Goal: Task Accomplishment & Management: Use online tool/utility

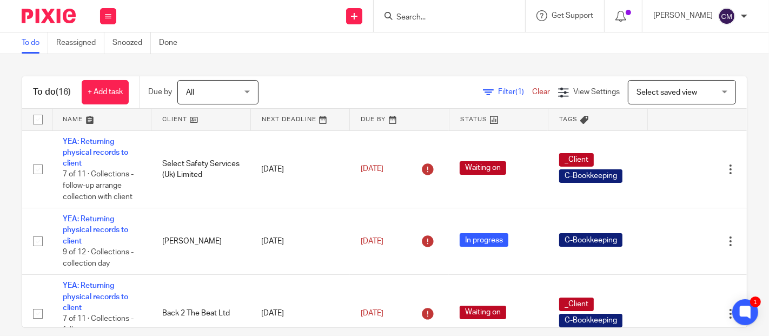
click at [268, 46] on div "To do Reassigned Snoozed Done" at bounding box center [384, 43] width 769 height 22
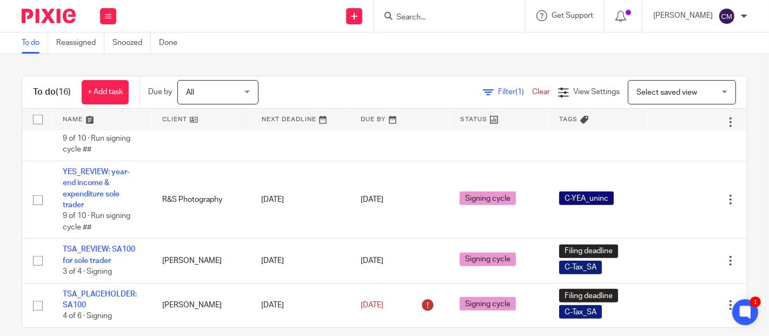
scroll to position [13, 0]
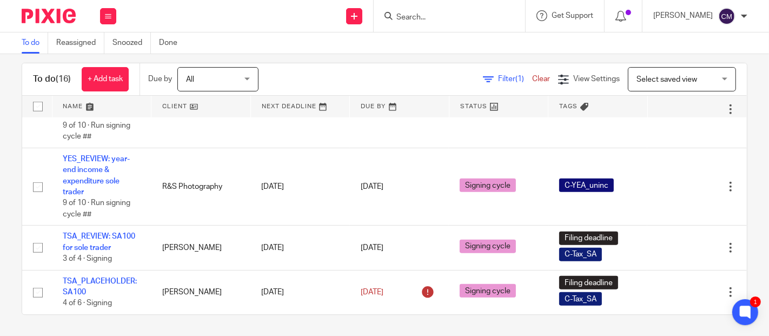
click at [674, 73] on span "Select saved view" at bounding box center [675, 79] width 79 height 23
click at [292, 74] on div "Filter (1) Clear View Settings View Settings (1) Filters Clear Save Manage save…" at bounding box center [511, 79] width 469 height 24
click at [420, 17] on input "Search" at bounding box center [443, 18] width 97 height 10
click at [414, 14] on input "Search" at bounding box center [443, 18] width 97 height 10
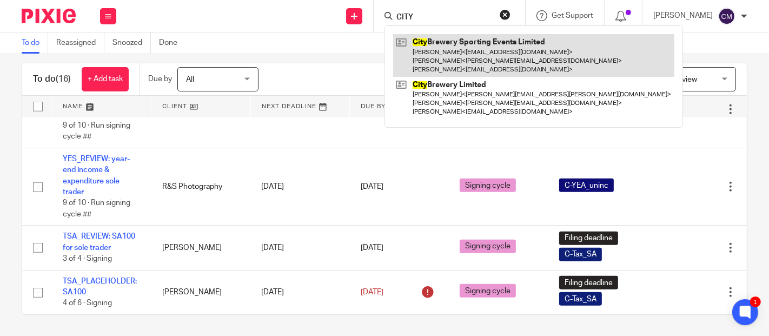
type input "CITY"
click at [426, 43] on link at bounding box center [533, 55] width 281 height 43
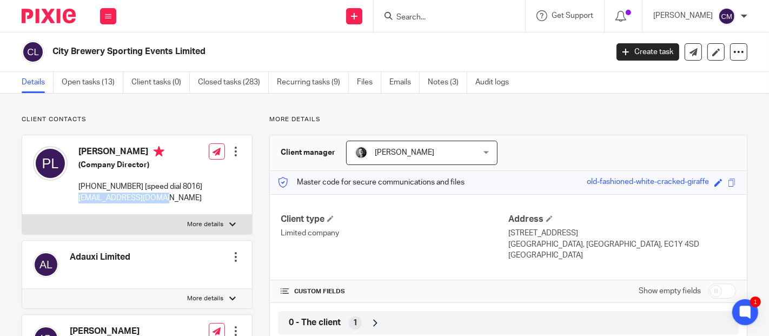
drag, startPoint x: 159, startPoint y: 199, endPoint x: 75, endPoint y: 199, distance: 84.3
click at [75, 199] on div "[PERSON_NAME] (Company Director) [PHONE_NUMBER] [speed dial 8016] [EMAIL_ADDRES…" at bounding box center [117, 175] width 169 height 68
copy p "[EMAIL_ADDRESS][DOMAIN_NAME]"
click at [94, 85] on link "Open tasks (13)" at bounding box center [93, 82] width 62 height 21
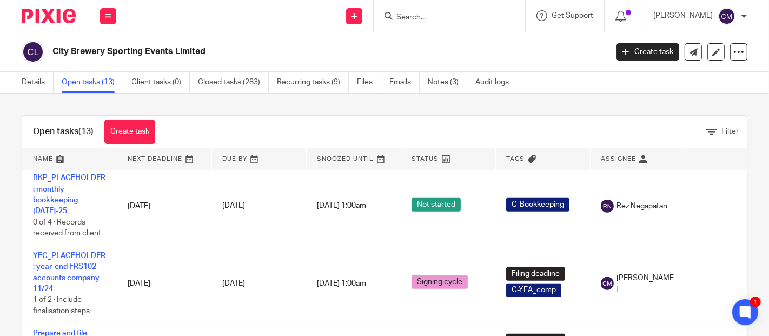
scroll to position [667, 0]
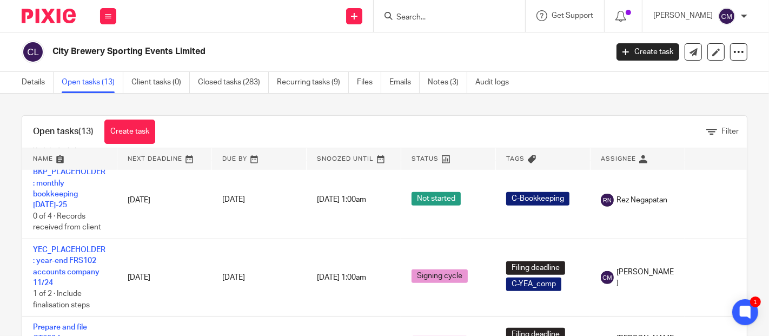
click at [458, 17] on input "Search" at bounding box center [443, 18] width 97 height 10
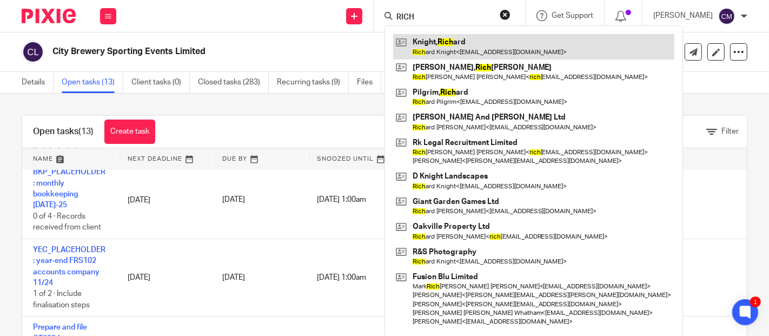
type input "RICH"
click at [460, 42] on link at bounding box center [533, 46] width 281 height 25
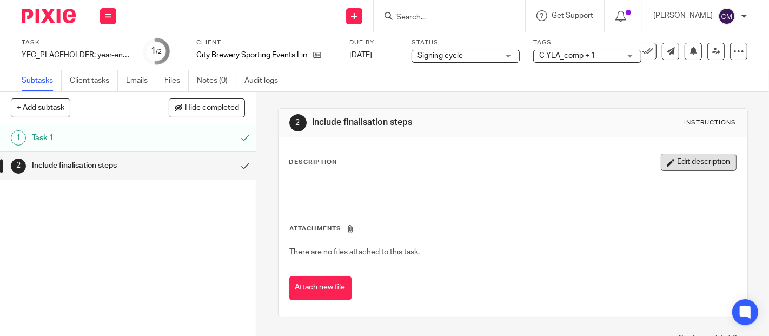
click at [667, 163] on button "Edit description" at bounding box center [699, 162] width 76 height 17
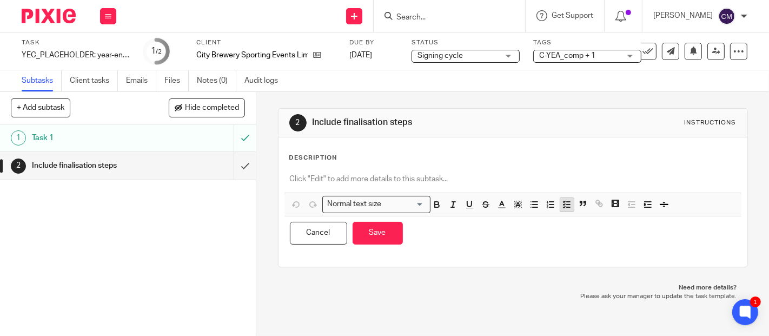
click at [567, 202] on line "button" at bounding box center [568, 202] width 3 height 0
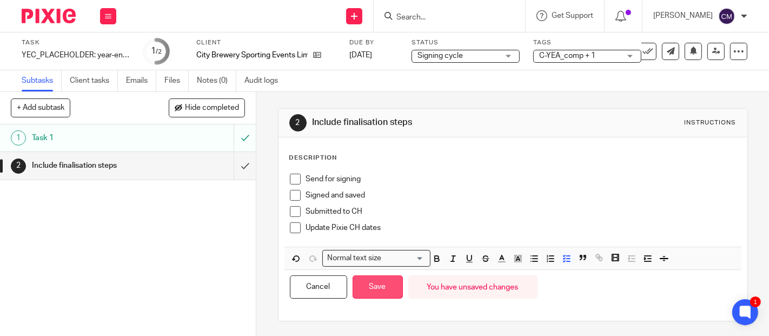
click at [373, 284] on button "Save" at bounding box center [377, 286] width 50 height 23
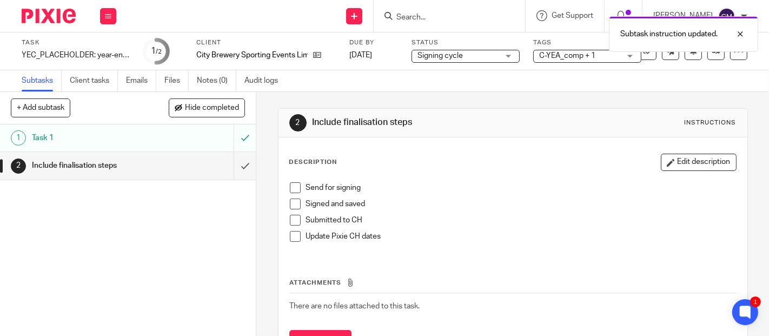
click at [290, 189] on span at bounding box center [295, 187] width 11 height 11
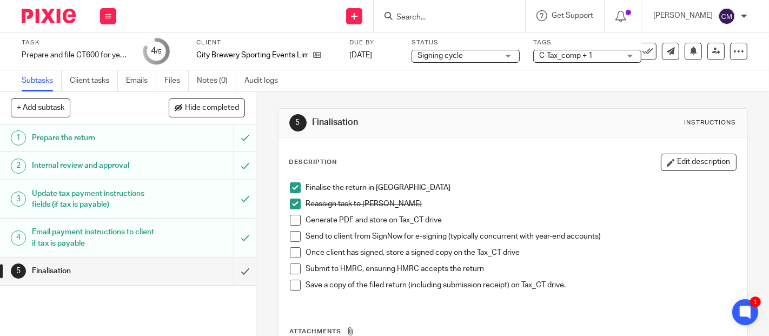
click at [295, 219] on span at bounding box center [295, 220] width 11 height 11
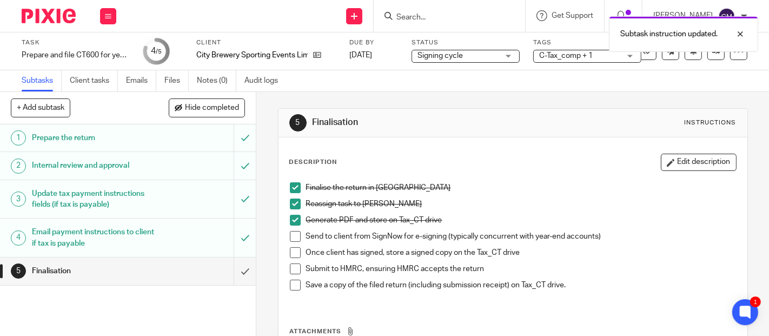
click at [290, 237] on span at bounding box center [295, 236] width 11 height 11
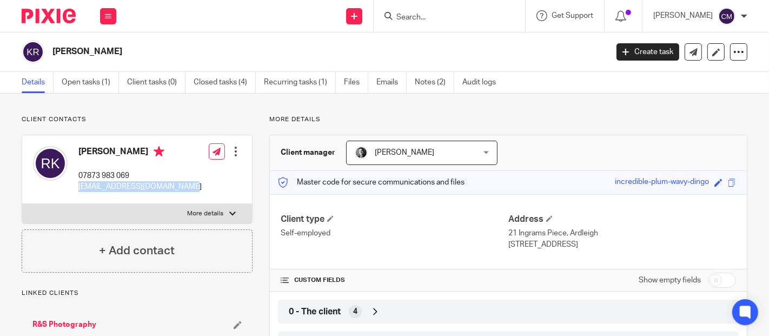
drag, startPoint x: 74, startPoint y: 189, endPoint x: 186, endPoint y: 189, distance: 112.4
click at [186, 189] on div "[PERSON_NAME] 07873 983 069 [EMAIL_ADDRESS][DOMAIN_NAME] Edit contact Create cl…" at bounding box center [137, 169] width 230 height 69
click at [86, 90] on link "Open tasks (1)" at bounding box center [90, 82] width 57 height 21
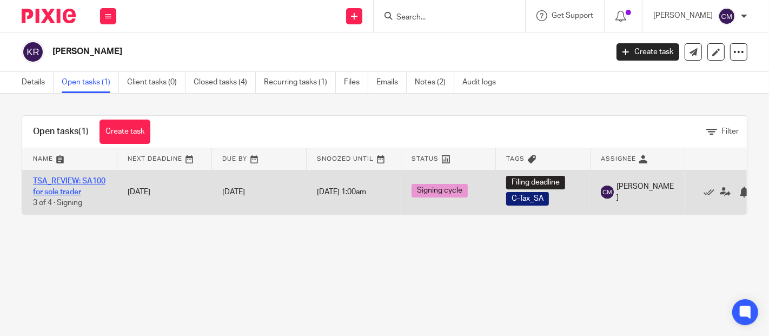
click at [65, 188] on link "TSA_REVIEW: SA100 for sole trader" at bounding box center [69, 186] width 72 height 18
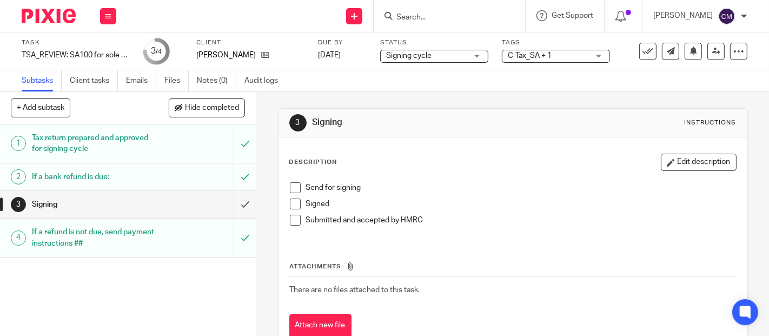
click at [290, 190] on span at bounding box center [295, 187] width 11 height 11
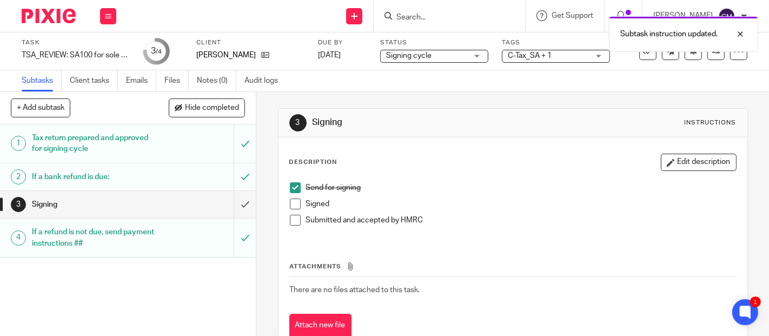
click at [441, 19] on div "Subtask instruction updated." at bounding box center [571, 31] width 374 height 41
click at [409, 16] on div "Subtask instruction updated." at bounding box center [571, 31] width 374 height 41
click at [422, 19] on div "Subtask instruction updated." at bounding box center [571, 31] width 374 height 41
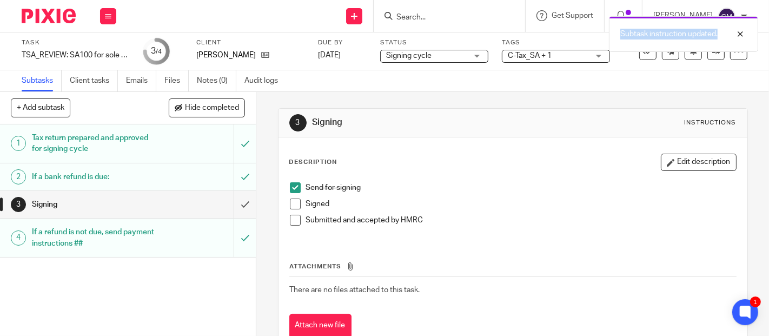
click at [410, 22] on div "Subtask instruction updated." at bounding box center [571, 31] width 374 height 41
click at [415, 15] on div "Subtask instruction updated." at bounding box center [571, 31] width 374 height 41
click at [407, 17] on div "Subtask instruction updated." at bounding box center [571, 31] width 374 height 41
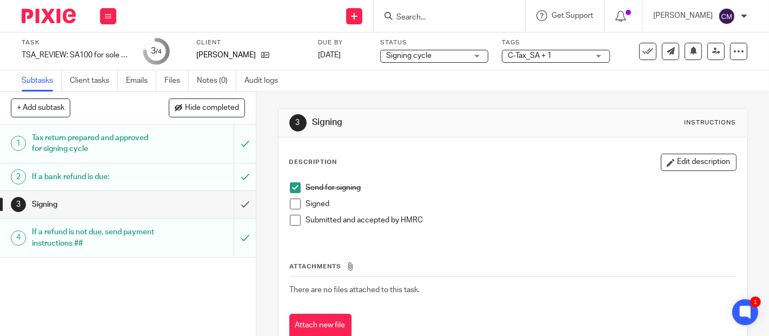
click at [415, 15] on div "Subtask instruction updated." at bounding box center [571, 31] width 374 height 41
click at [435, 15] on input "Search" at bounding box center [443, 18] width 97 height 10
click at [441, 17] on input "Search" at bounding box center [443, 18] width 97 height 10
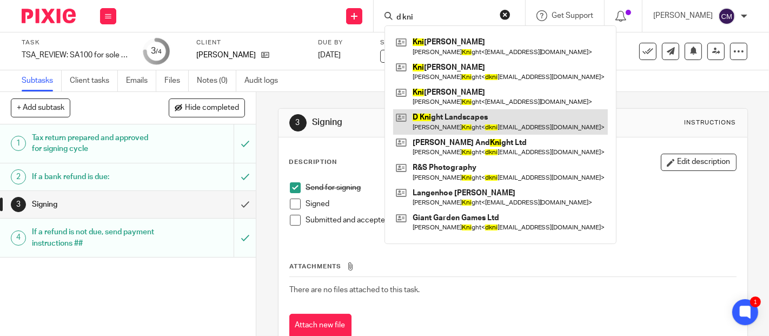
type input "d kni"
click at [454, 126] on link at bounding box center [500, 121] width 215 height 25
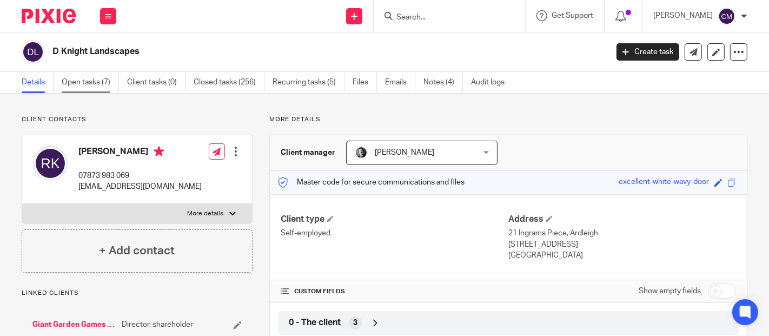
click at [96, 90] on link "Open tasks (7)" at bounding box center [90, 82] width 57 height 21
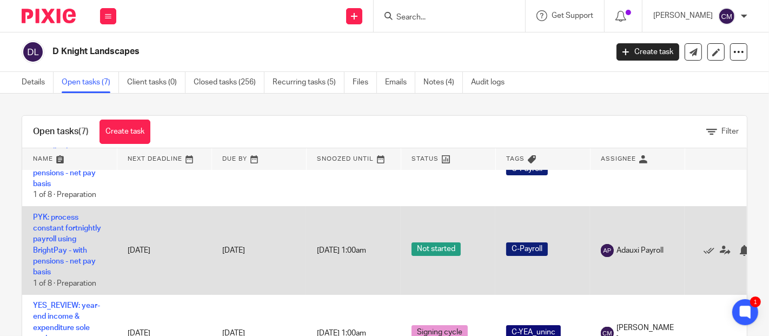
scroll to position [52, 0]
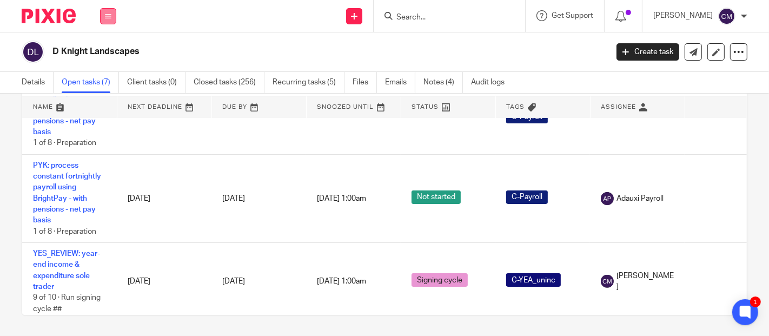
click at [111, 11] on button at bounding box center [108, 16] width 16 height 16
click at [98, 51] on link "Work" at bounding box center [102, 50] width 17 height 8
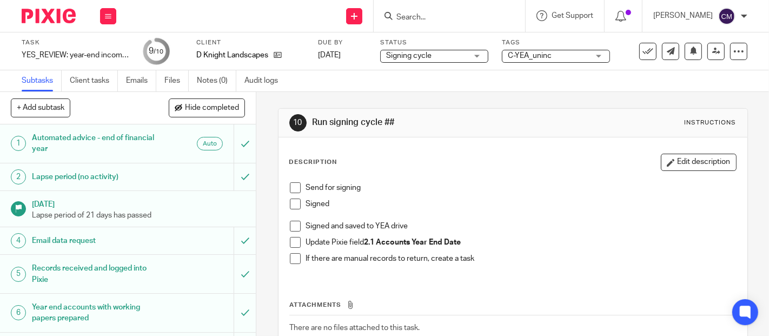
click at [291, 186] on span at bounding box center [295, 187] width 11 height 11
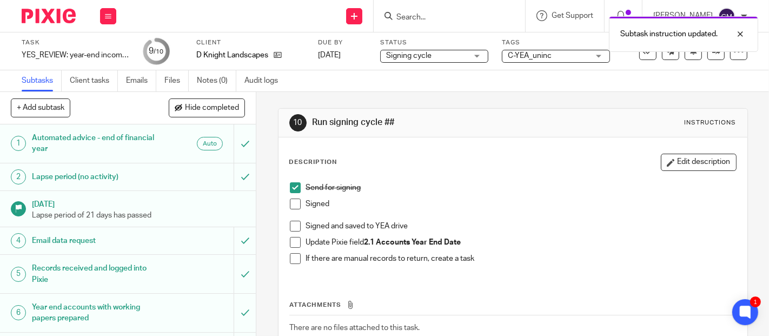
click at [434, 17] on div "Subtask instruction updated." at bounding box center [571, 31] width 374 height 41
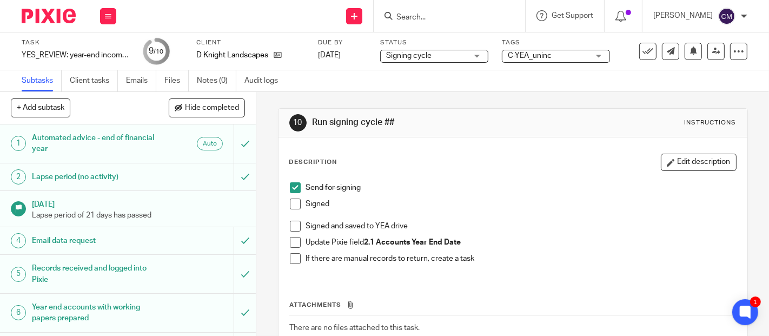
click at [400, 19] on div "Subtask instruction updated." at bounding box center [571, 31] width 374 height 41
click at [419, 19] on input "Search" at bounding box center [443, 18] width 97 height 10
click at [411, 17] on input "Search" at bounding box center [443, 18] width 97 height 10
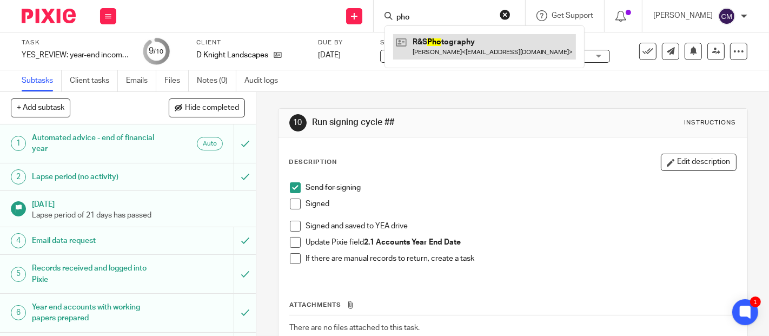
type input "pho"
click at [420, 49] on link at bounding box center [484, 46] width 183 height 25
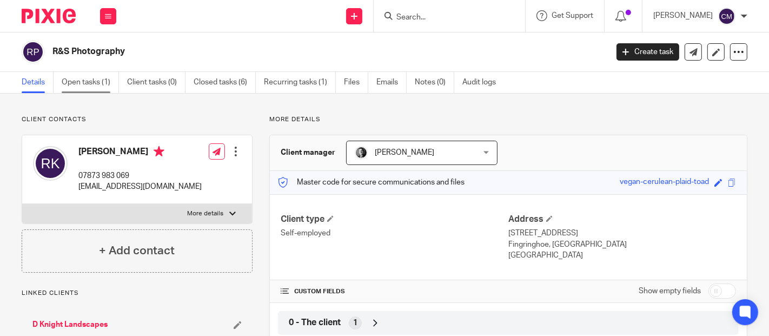
click at [91, 86] on link "Open tasks (1)" at bounding box center [90, 82] width 57 height 21
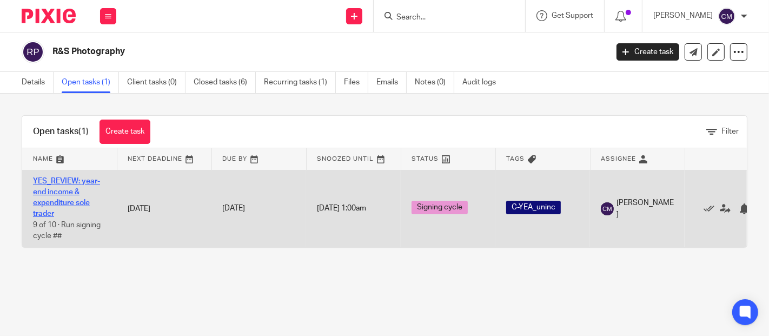
click at [87, 183] on link "YES_REVIEW: year-end income & expenditure sole trader" at bounding box center [66, 197] width 67 height 41
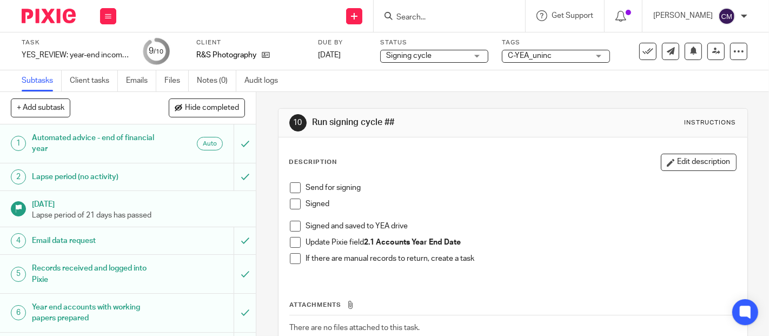
click at [291, 188] on span at bounding box center [295, 187] width 11 height 11
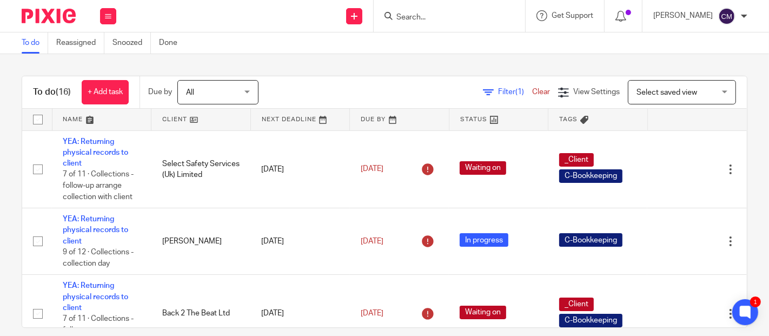
click at [468, 17] on input "Search" at bounding box center [443, 18] width 97 height 10
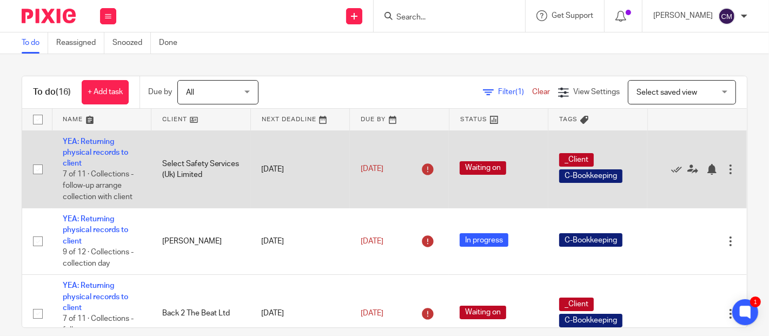
click at [100, 147] on td "YEA: Returning physical records to client 7 of 11 · Collections - follow-up arr…" at bounding box center [101, 169] width 99 height 78
click at [105, 151] on link "YEA: Returning physical records to client" at bounding box center [95, 153] width 65 height 30
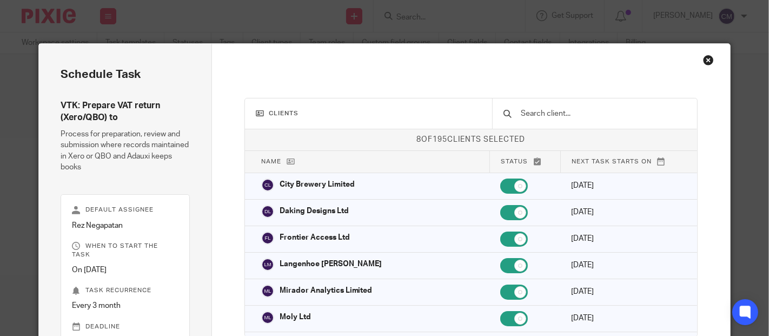
scroll to position [102, 0]
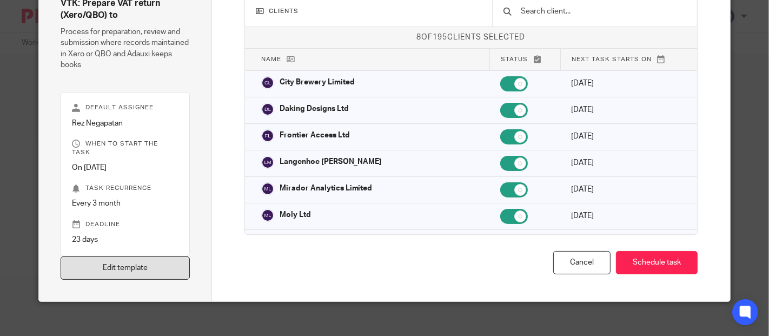
click at [163, 256] on link "Edit template" at bounding box center [125, 267] width 129 height 23
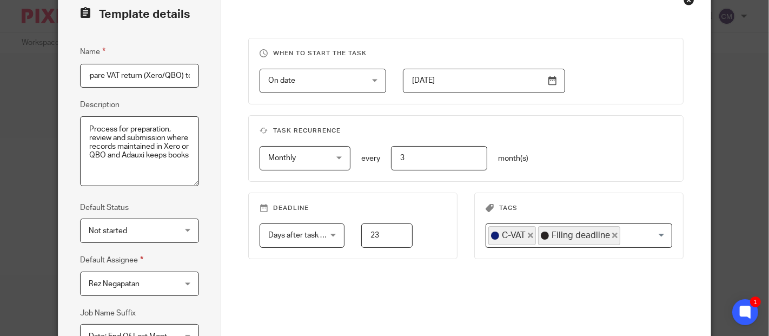
scroll to position [120, 0]
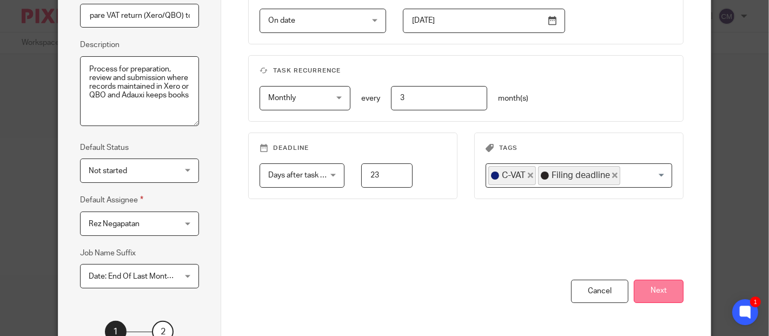
click at [649, 288] on button "Next" at bounding box center [659, 291] width 50 height 23
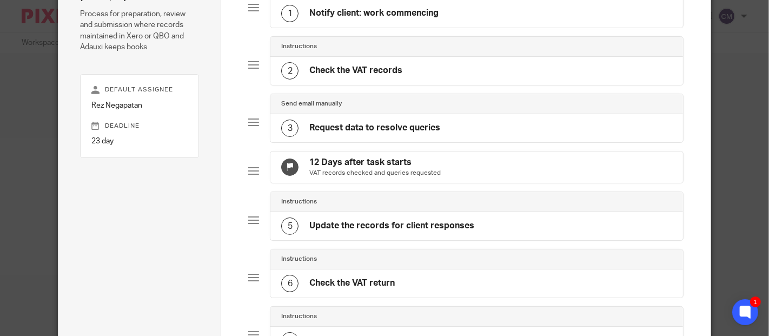
scroll to position [60, 0]
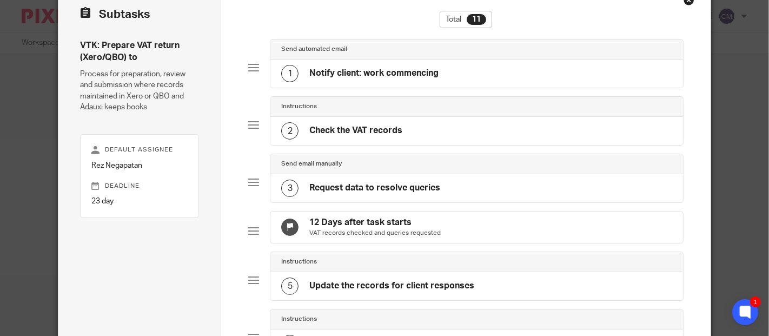
click at [340, 51] on h4 "Send automated email" at bounding box center [314, 49] width 66 height 9
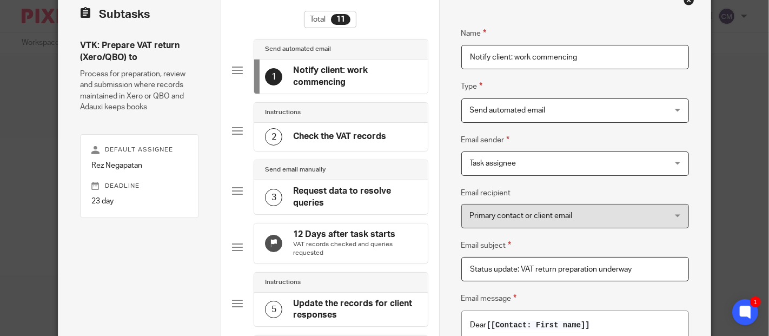
click at [330, 120] on div "Instructions" at bounding box center [340, 113] width 173 height 20
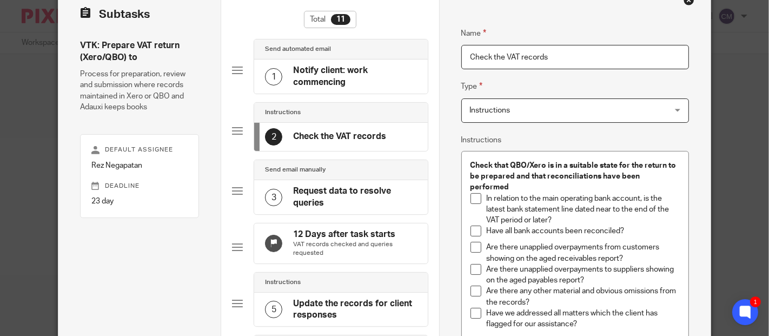
click at [338, 178] on div "Send email manually" at bounding box center [340, 170] width 173 height 20
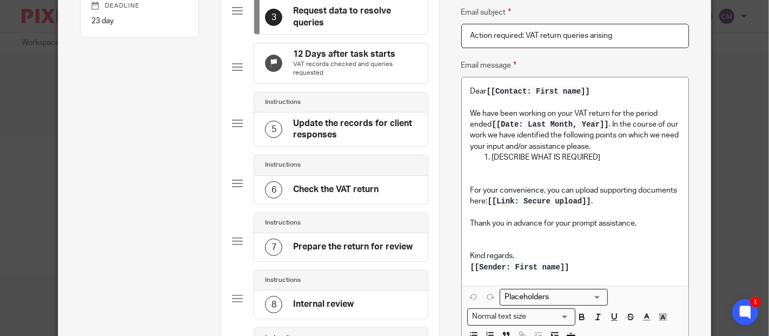
scroll to position [0, 0]
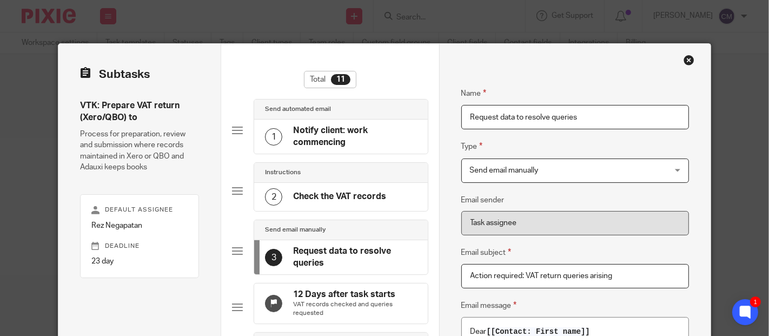
click at [686, 59] on div "Close this dialog window" at bounding box center [688, 60] width 11 height 11
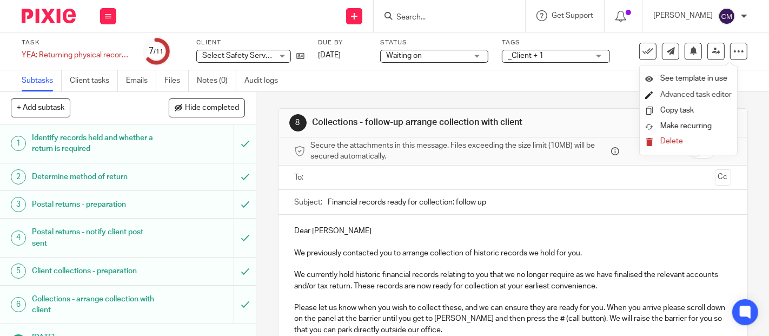
click at [693, 91] on link "Advanced task editor" at bounding box center [695, 95] width 71 height 8
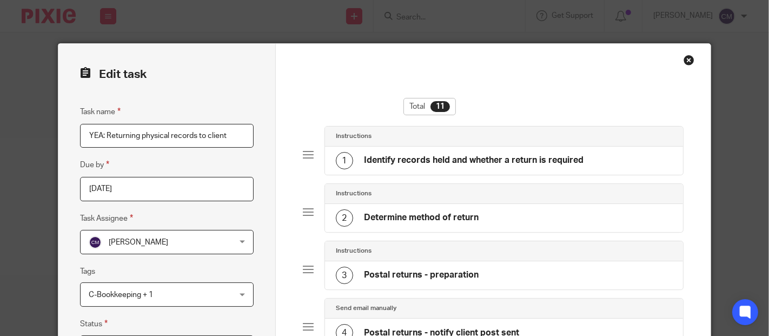
scroll to position [575, 0]
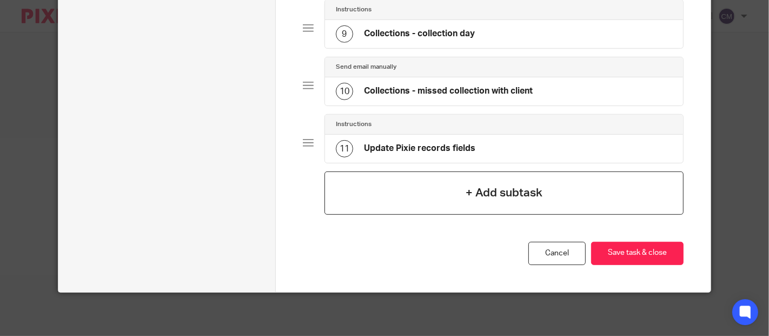
click at [427, 196] on div "+ Add subtask" at bounding box center [503, 192] width 359 height 43
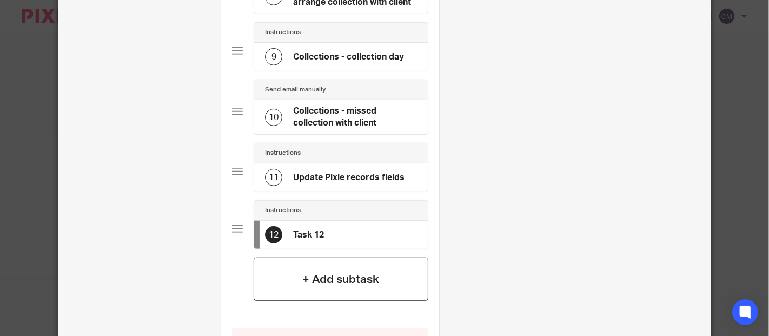
scroll to position [0, 0]
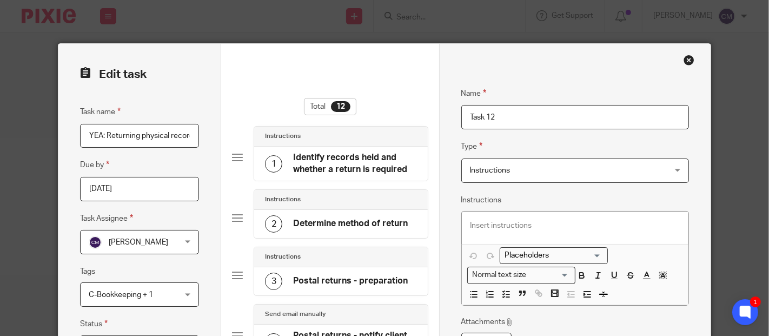
click at [516, 227] on p at bounding box center [575, 225] width 210 height 11
drag, startPoint x: 495, startPoint y: 225, endPoint x: 455, endPoint y: 228, distance: 40.1
click at [461, 228] on div "yea jobs Loading... Normal text size Loading... Remove Edit Insert new video Co…" at bounding box center [575, 258] width 228 height 95
click at [534, 294] on icon "button" at bounding box center [539, 293] width 10 height 10
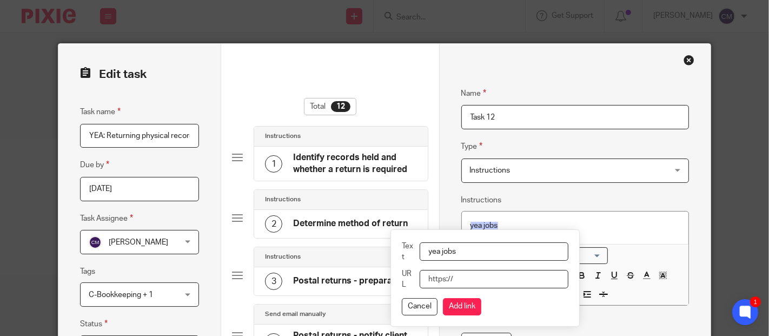
click at [449, 277] on input "URL" at bounding box center [494, 279] width 149 height 18
paste input ""G:\Operations\Task trackers\YEA Jobs.xlsx""
type input "file:///G:\Operations\Task trackers\YEA Jobs.xlsx"
click at [455, 309] on button "Add link" at bounding box center [462, 306] width 38 height 17
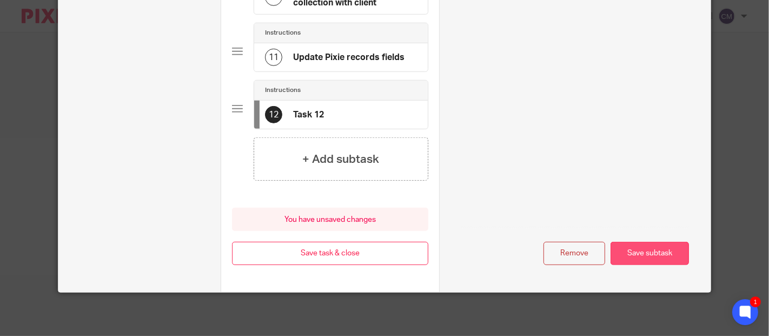
click at [640, 256] on button "Save subtask" at bounding box center [649, 253] width 78 height 23
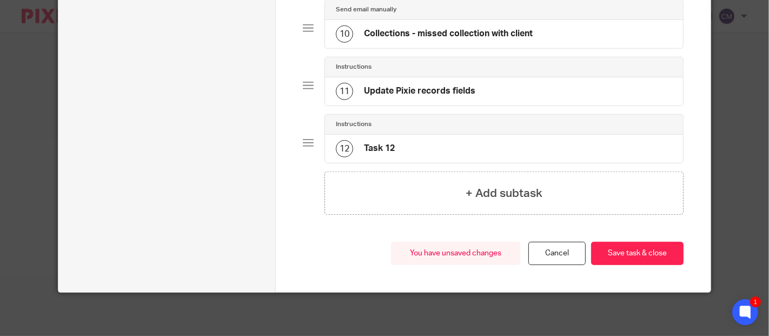
scroll to position [631, 0]
click at [640, 256] on button "Save task & close" at bounding box center [637, 253] width 92 height 23
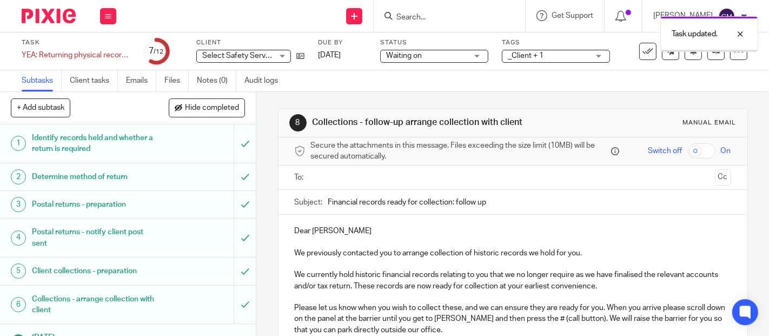
scroll to position [184, 0]
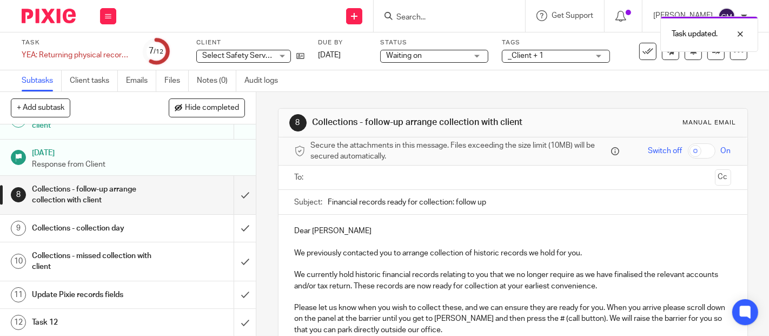
click at [48, 316] on h1 "Task 12" at bounding box center [96, 322] width 128 height 16
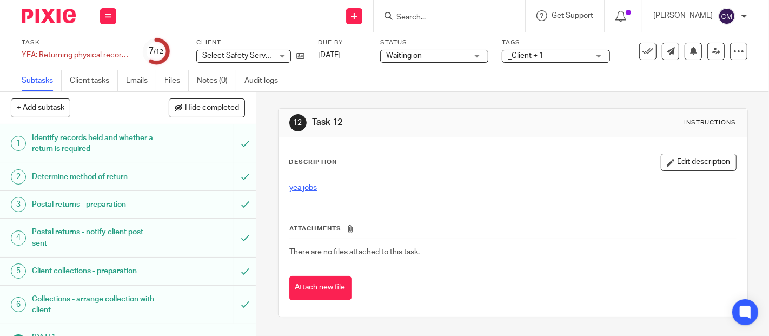
click at [298, 185] on link "yea jobs" at bounding box center [304, 188] width 28 height 8
drag, startPoint x: 301, startPoint y: 190, endPoint x: 666, endPoint y: 157, distance: 366.9
click at [666, 157] on button "Edit description" at bounding box center [699, 162] width 76 height 17
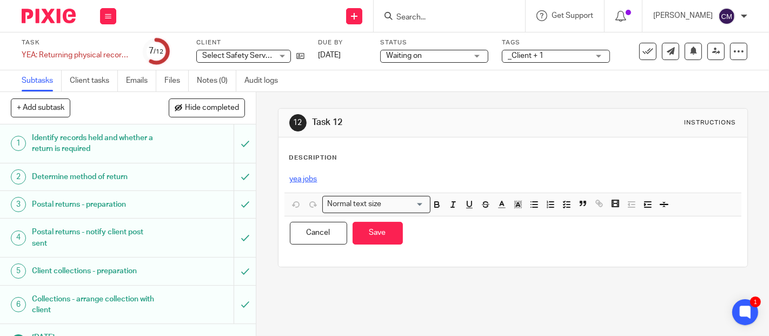
click at [305, 178] on link "yea jobs" at bounding box center [304, 179] width 28 height 8
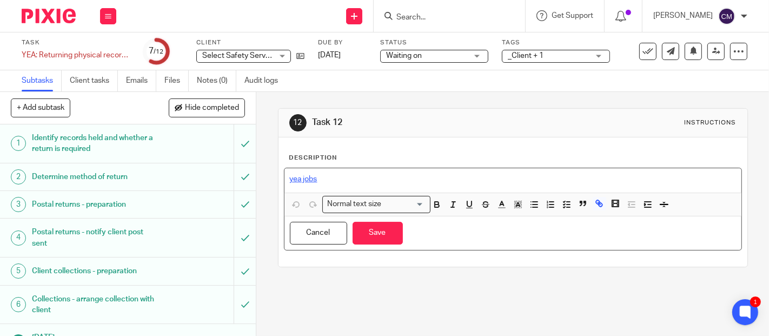
click at [305, 179] on link "yea jobs" at bounding box center [304, 179] width 28 height 8
drag, startPoint x: 305, startPoint y: 179, endPoint x: 295, endPoint y: 181, distance: 10.5
click at [294, 176] on link "yea jobs" at bounding box center [304, 179] width 28 height 8
click at [296, 183] on p "yea jobs" at bounding box center [513, 179] width 446 height 11
click at [297, 182] on link "yea jobs" at bounding box center [304, 179] width 28 height 8
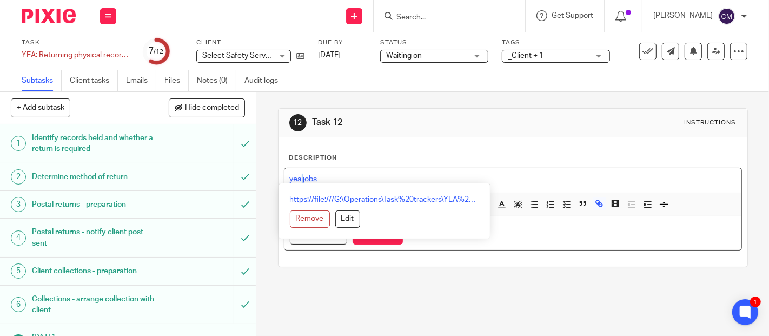
click at [297, 182] on div "yea jobs Normal text size Loading... https://file:///G:\Operations\Task%20track…" at bounding box center [512, 192] width 457 height 48
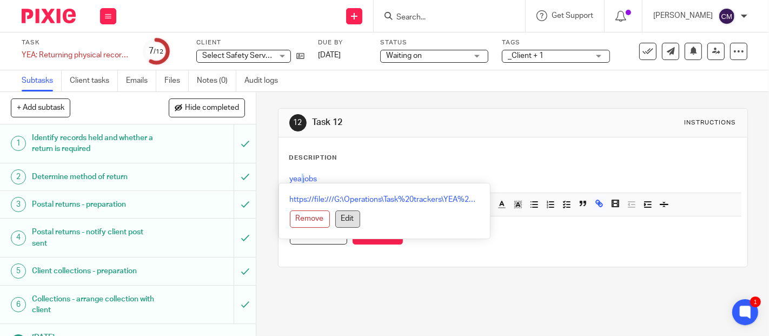
click at [342, 221] on button "Edit" at bounding box center [347, 218] width 25 height 17
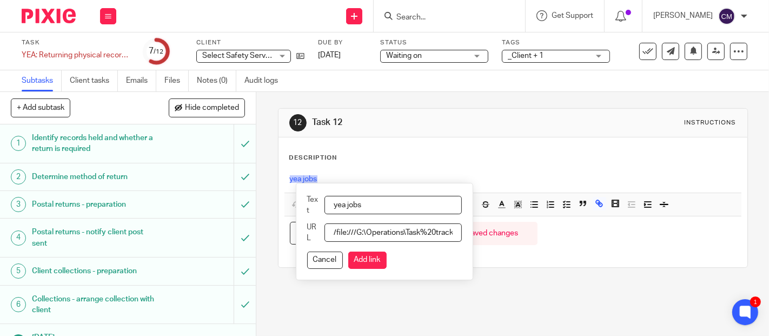
type input "file:///G:\Operations\Task%20trackers\YEA%20Jobs.xlsx"
click button "Add link" at bounding box center [367, 259] width 38 height 17
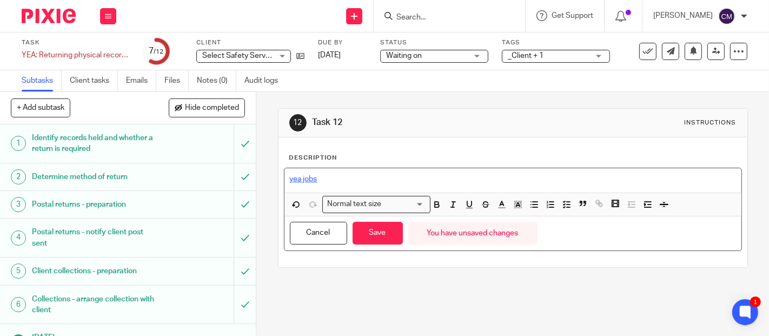
click at [307, 176] on link "yea jobs" at bounding box center [304, 179] width 28 height 8
click at [303, 179] on link "yea jobs" at bounding box center [304, 179] width 28 height 8
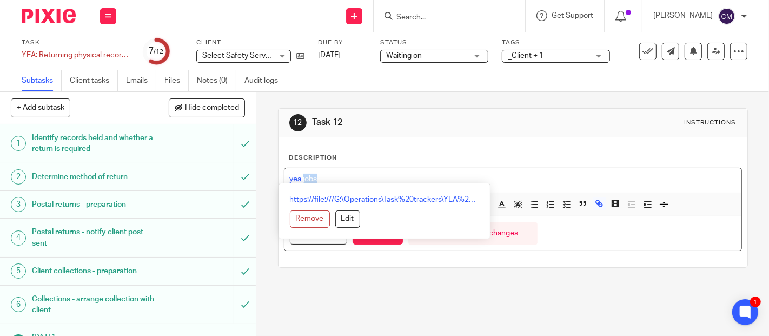
click at [303, 179] on link "yea jobs" at bounding box center [304, 179] width 28 height 8
click at [473, 297] on div "12 Task 12 Instructions Description yea jobs Normal text size Loading... https:…" at bounding box center [512, 214] width 513 height 244
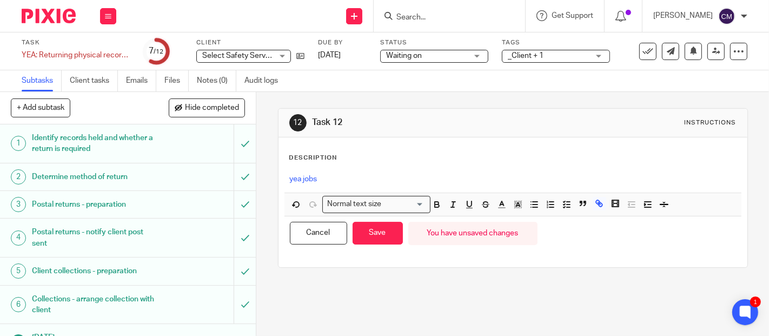
click at [381, 174] on p "yea jobs" at bounding box center [513, 179] width 446 height 11
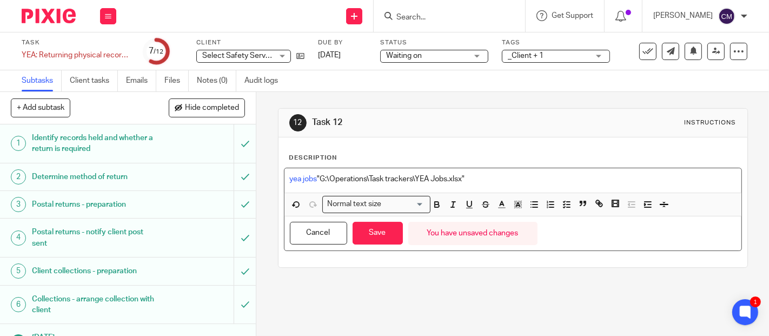
drag, startPoint x: 471, startPoint y: 181, endPoint x: 315, endPoint y: 180, distance: 156.8
click at [315, 180] on p "yea jobs "G:\Operations\Task trackers\YEA Jobs.xlsx"" at bounding box center [513, 179] width 446 height 11
click at [337, 222] on button "Cancel" at bounding box center [318, 233] width 57 height 23
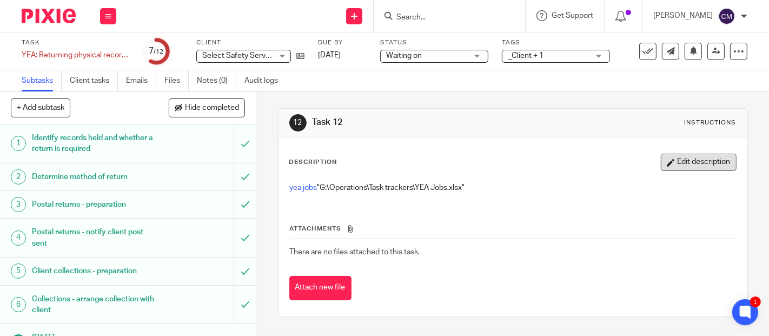
click at [693, 161] on button "Edit description" at bounding box center [699, 162] width 76 height 17
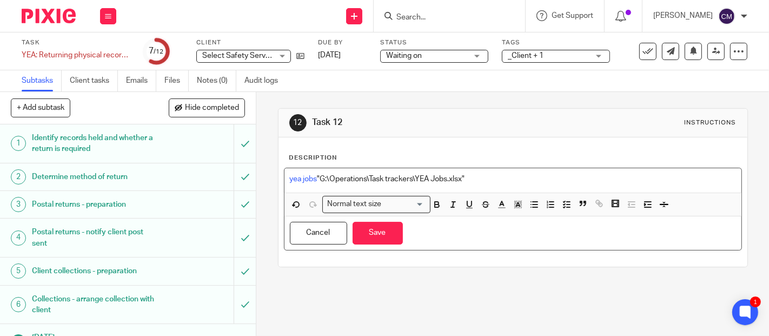
click at [315, 176] on p "yea jobs "G:\Operations\Task trackers\YEA Jobs.xlsx"" at bounding box center [513, 179] width 446 height 11
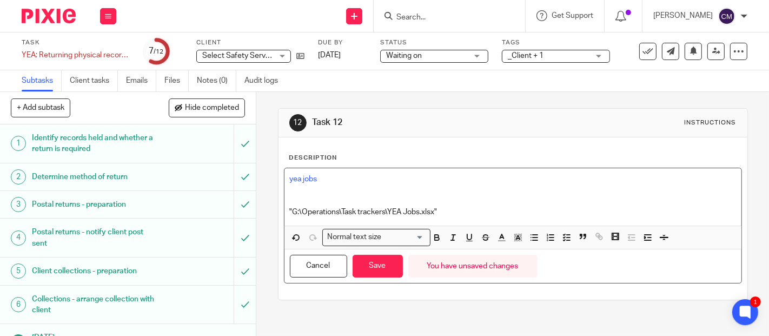
click at [441, 211] on p ""G:\Operations\Task trackers\YEA Jobs.xlsx"" at bounding box center [513, 212] width 446 height 11
click at [290, 211] on p ""G:\Operations\Task trackers\YEA Jobs.xlsx" at bounding box center [513, 212] width 446 height 11
click at [344, 196] on p at bounding box center [513, 201] width 446 height 11
click at [290, 181] on link "yea jobs" at bounding box center [304, 179] width 28 height 8
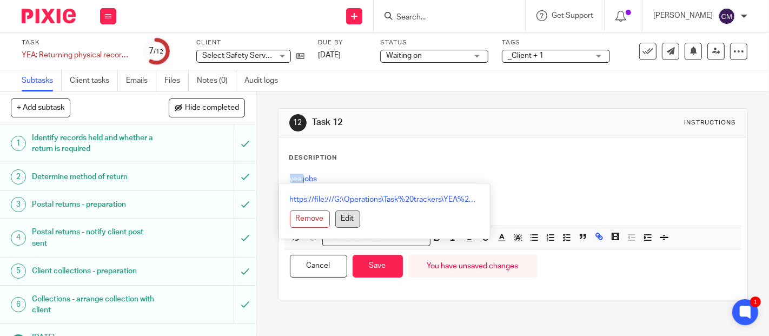
click at [347, 220] on button "Edit" at bounding box center [347, 218] width 25 height 17
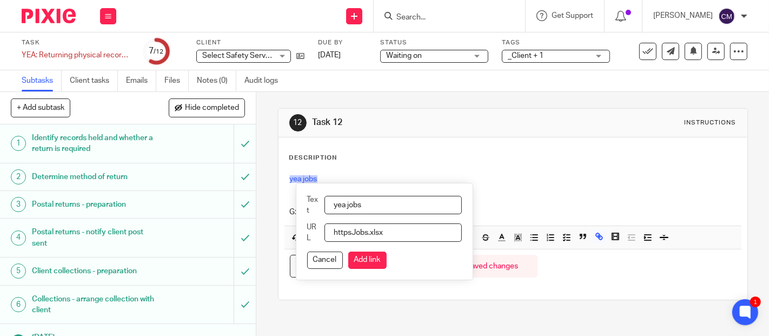
type input "httpsobs.xlsx"
drag, startPoint x: 391, startPoint y: 232, endPoint x: 322, endPoint y: 239, distance: 70.0
click at [322, 239] on div "URL httpsobs.xlsx" at bounding box center [384, 233] width 155 height 22
click at [361, 232] on input "file:///"G:\Operations\Task trackers\YEA Jobs.xlsx" at bounding box center [392, 232] width 137 height 18
type input "file:///G:\Operations\Task trackers\YEA Jobs.xlsx"
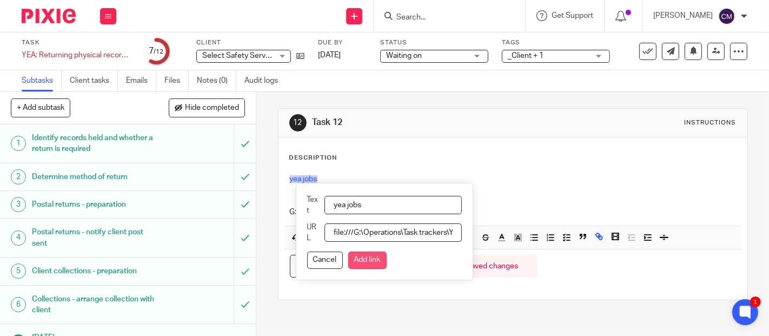
click at [385, 260] on button "Add link" at bounding box center [367, 259] width 38 height 17
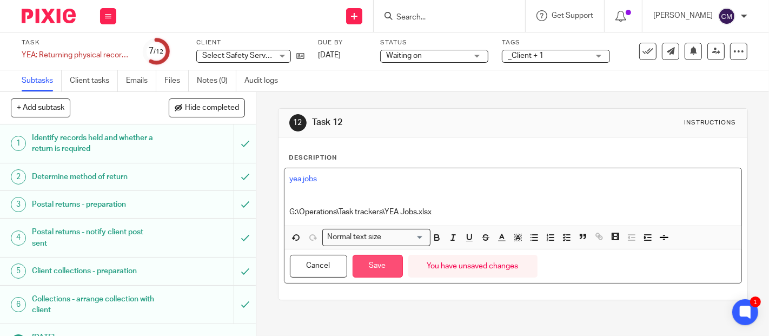
click at [370, 268] on button "Save" at bounding box center [377, 266] width 50 height 23
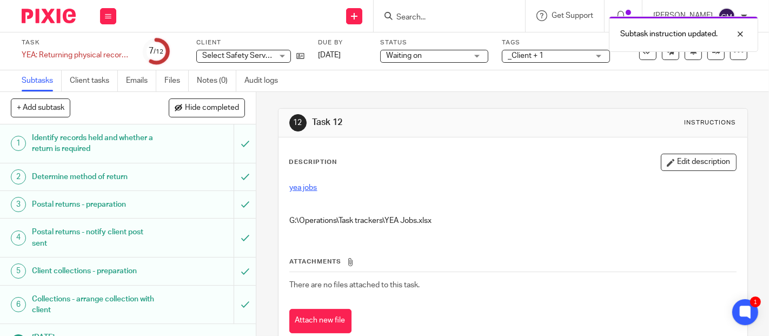
click at [302, 189] on link "yea jobs" at bounding box center [304, 188] width 28 height 8
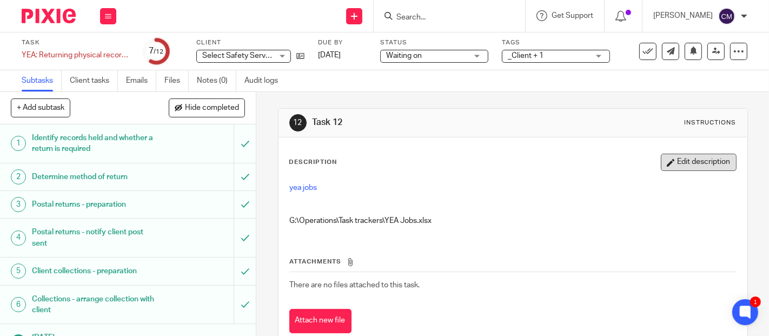
click at [667, 164] on icon "button" at bounding box center [671, 162] width 8 height 8
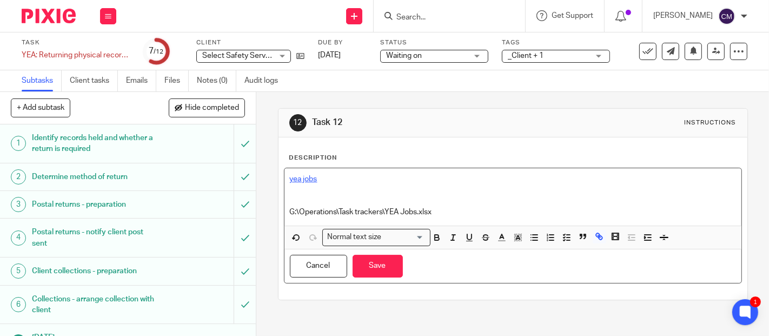
click at [292, 176] on link "yea jobs" at bounding box center [304, 179] width 28 height 8
click at [296, 177] on link "yea jobs" at bounding box center [304, 179] width 28 height 8
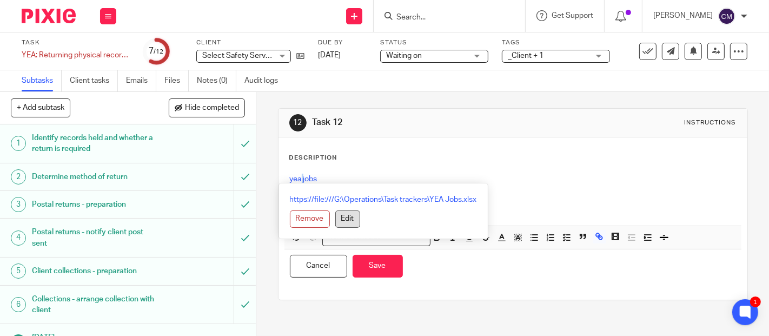
click at [342, 222] on button "Edit" at bounding box center [347, 218] width 25 height 17
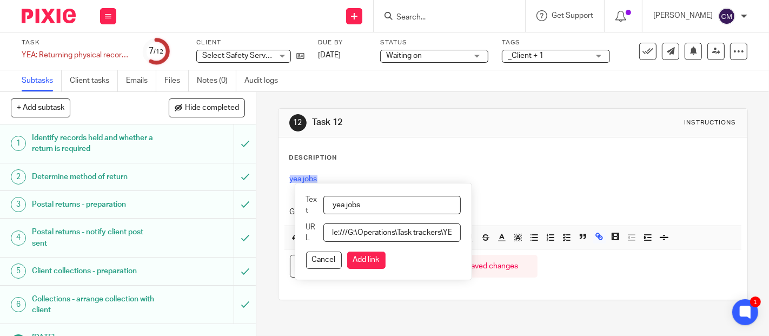
scroll to position [0, 23]
type input "https://file:///G:/Operations\Task trackers\YEA Jobs.xlsx"
click button "Add link" at bounding box center [366, 259] width 38 height 17
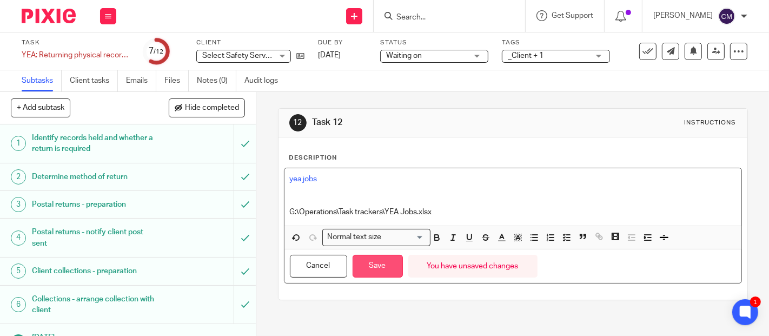
click at [382, 267] on button "Save" at bounding box center [377, 266] width 50 height 23
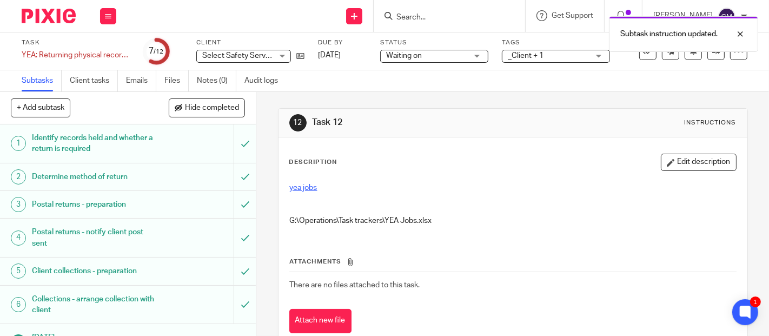
click at [300, 185] on link "yea jobs" at bounding box center [304, 188] width 28 height 8
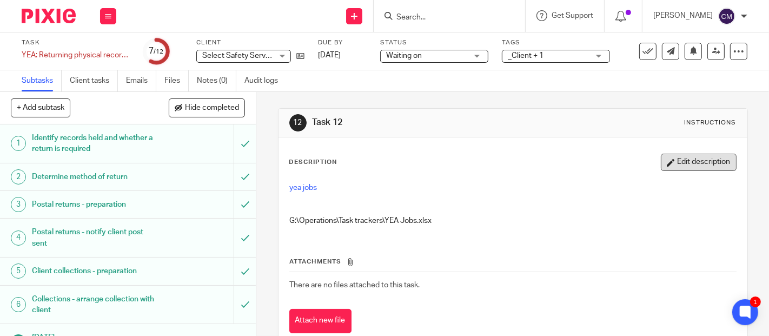
click at [663, 162] on button "Edit description" at bounding box center [699, 162] width 76 height 17
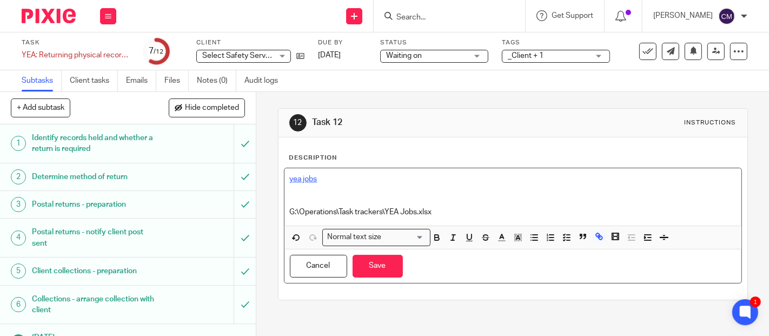
click at [297, 179] on link "yea jobs" at bounding box center [304, 179] width 28 height 8
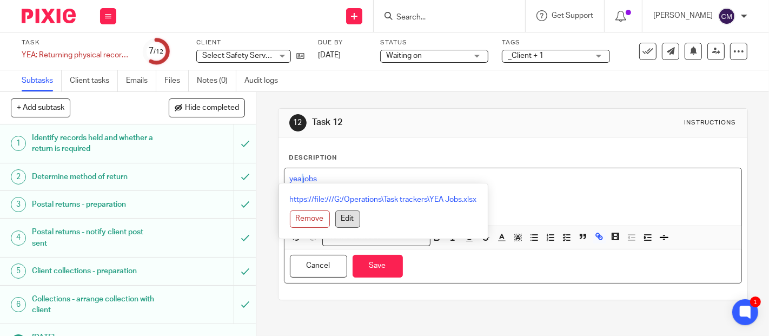
click at [343, 219] on button "Edit" at bounding box center [347, 218] width 25 height 17
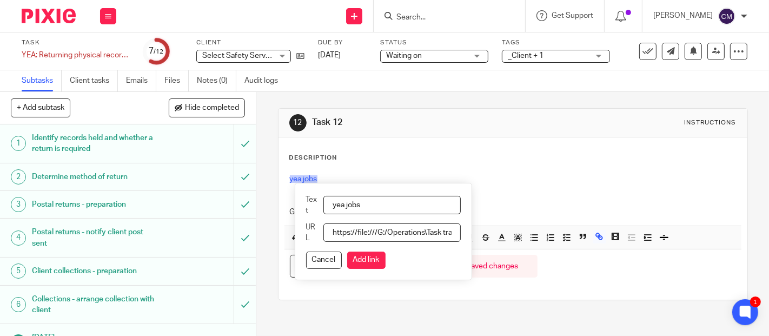
scroll to position [0, 91]
click at [350, 232] on input "https://file:///G:/Operations\Task trackers\YEA Jobs.xlsx" at bounding box center [391, 232] width 137 height 18
type input "h"
paste input ""G:\Operations\Task trackers\YEA Jobs.xlsx""
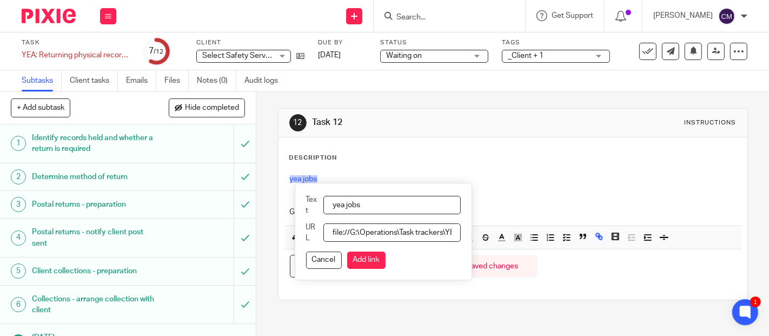
type input "file:///G:\Operations\Task trackers\YEA Jobs.xlsx"
click at [364, 266] on button "Add link" at bounding box center [366, 259] width 38 height 17
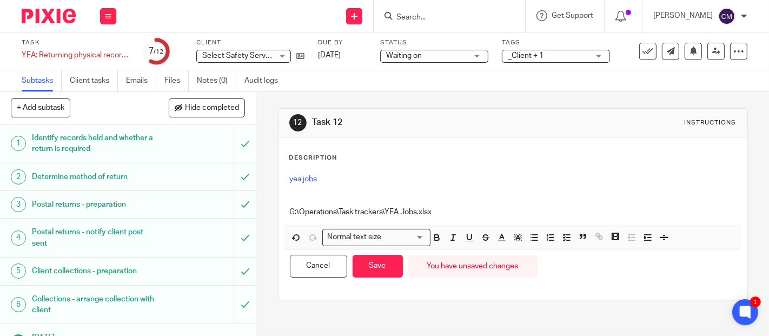
click at [364, 266] on button "Save" at bounding box center [377, 266] width 50 height 23
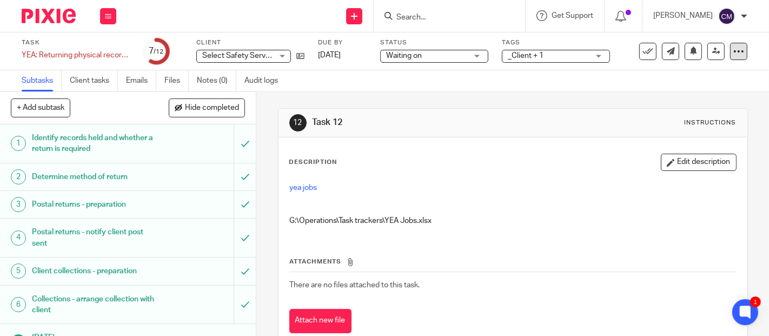
click at [733, 50] on icon at bounding box center [738, 51] width 11 height 11
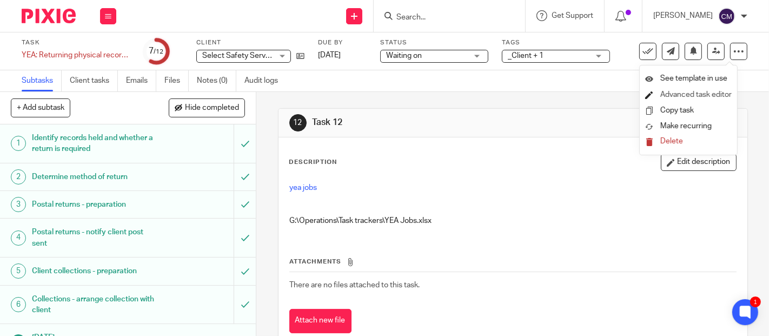
click at [712, 91] on link "Advanced task editor" at bounding box center [695, 95] width 71 height 8
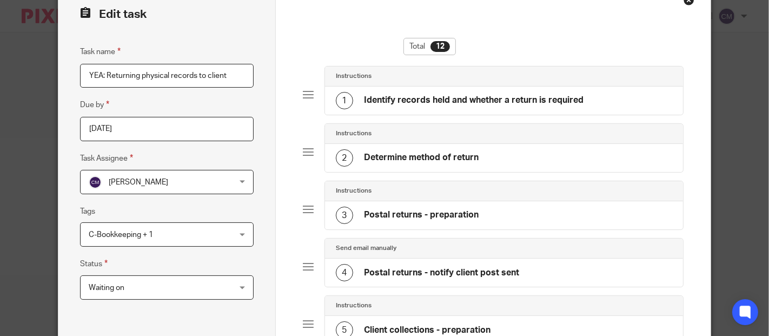
scroll to position [631, 0]
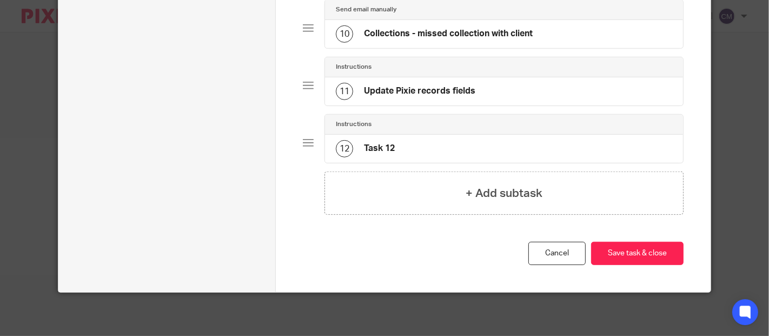
click at [429, 143] on div "12 Task 12" at bounding box center [504, 149] width 358 height 28
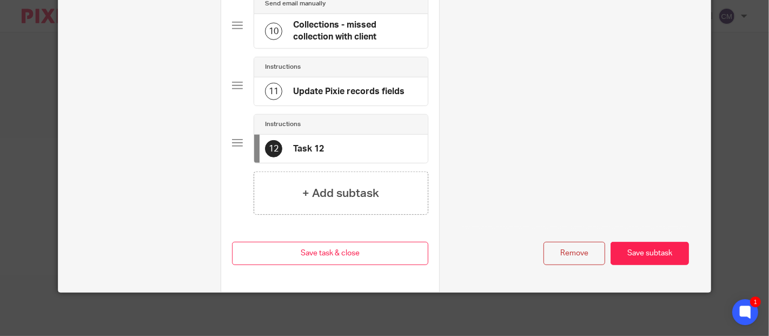
scroll to position [607, 0]
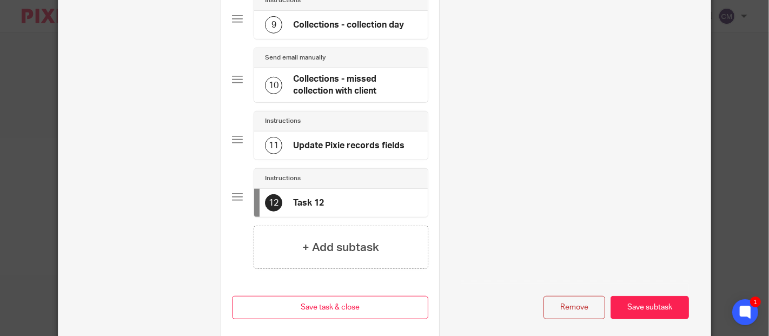
click at [577, 319] on button "Remove" at bounding box center [574, 307] width 62 height 23
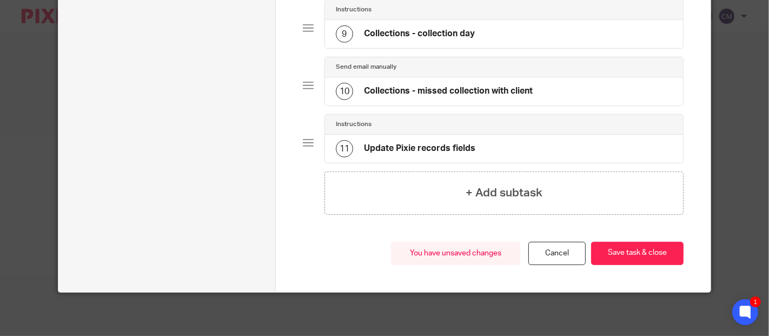
scroll to position [575, 0]
click at [631, 250] on button "Save task & close" at bounding box center [637, 253] width 92 height 23
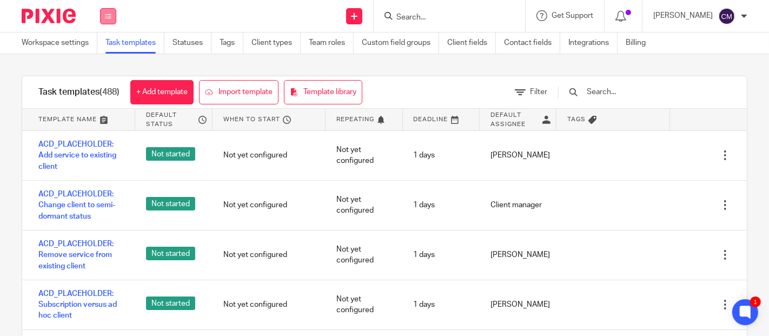
click at [109, 20] on button at bounding box center [108, 16] width 16 height 16
click at [99, 51] on link "Work" at bounding box center [101, 50] width 17 height 8
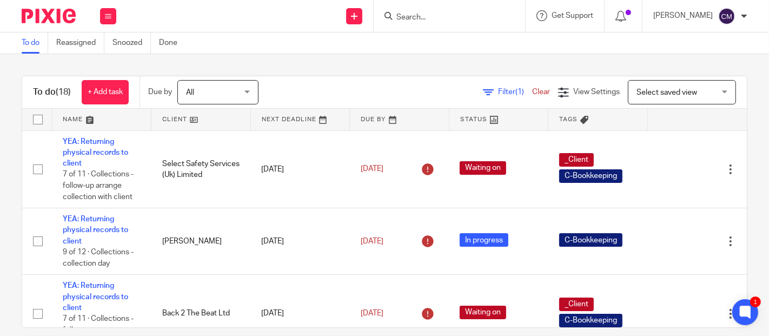
click at [730, 14] on img at bounding box center [726, 16] width 17 height 17
click at [723, 57] on span "Email integration" at bounding box center [713, 59] width 56 height 8
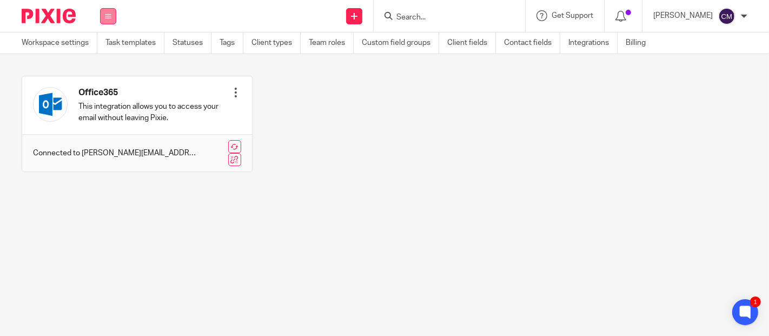
click at [109, 14] on icon at bounding box center [108, 16] width 6 height 6
click at [101, 48] on link "Work" at bounding box center [101, 50] width 17 height 8
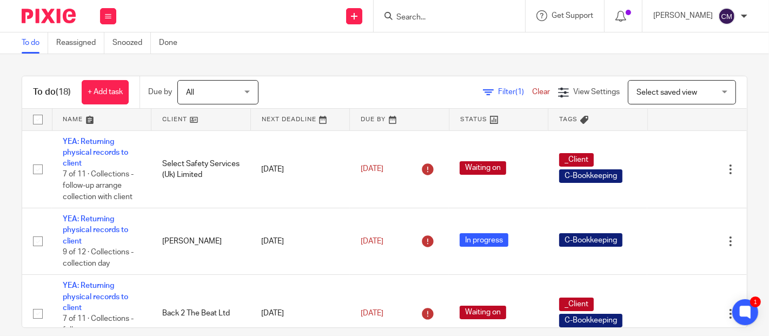
click at [109, 25] on div "Work Email Clients Team Reports Settings" at bounding box center [108, 16] width 38 height 32
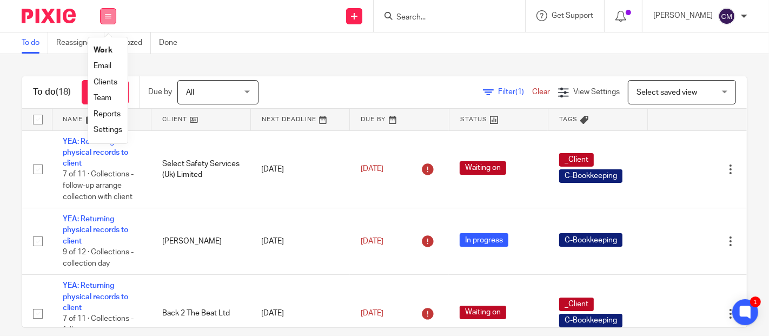
click at [108, 19] on button at bounding box center [108, 16] width 16 height 16
click at [112, 18] on button at bounding box center [108, 16] width 16 height 16
click at [99, 130] on link "Settings" at bounding box center [108, 130] width 29 height 8
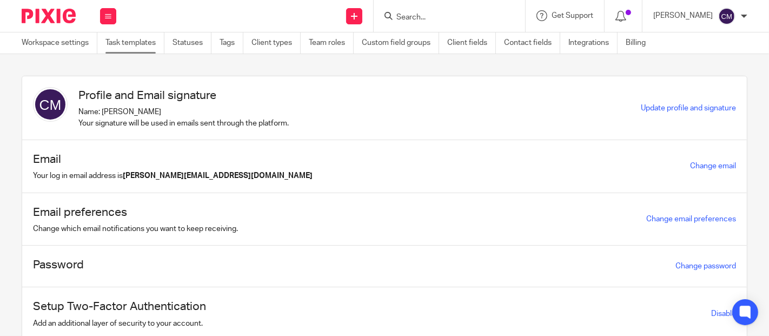
click at [125, 42] on link "Task templates" at bounding box center [134, 42] width 59 height 21
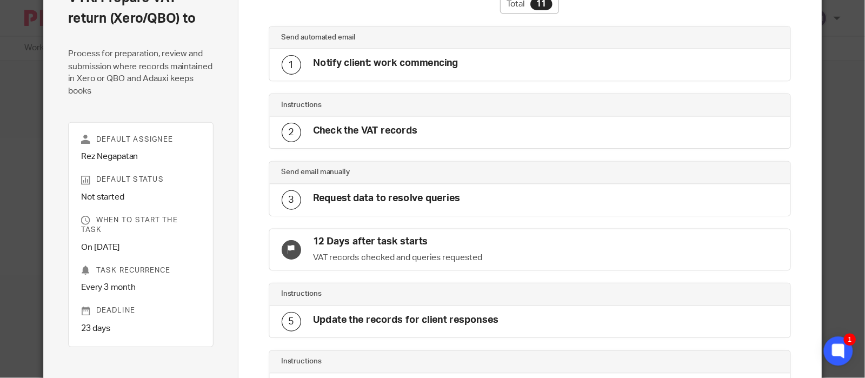
scroll to position [16, 0]
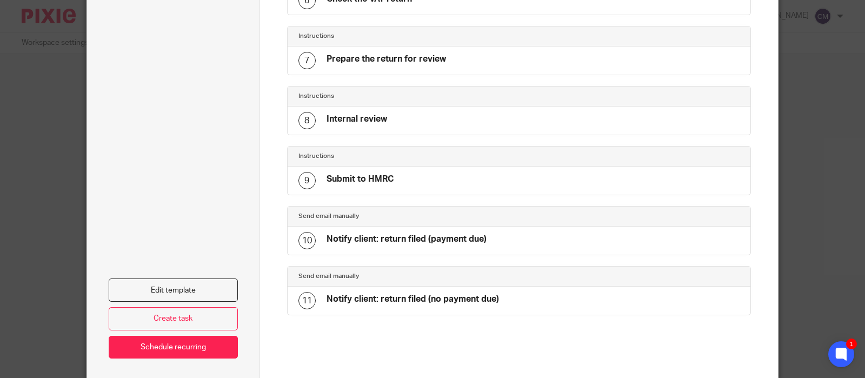
scroll to position [467, 0]
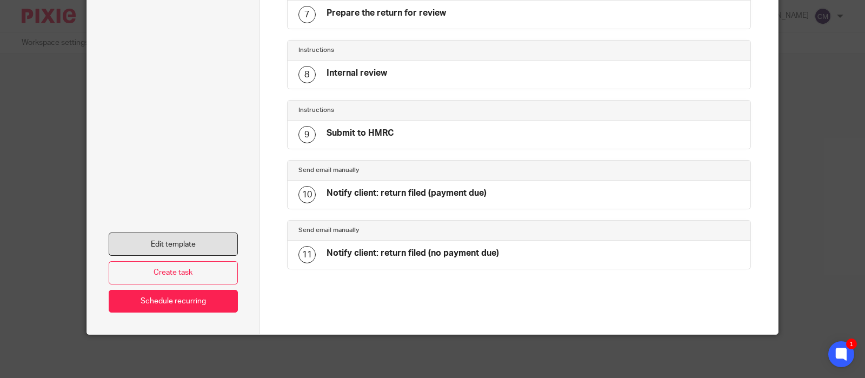
click at [171, 242] on link "Edit template" at bounding box center [173, 243] width 129 height 23
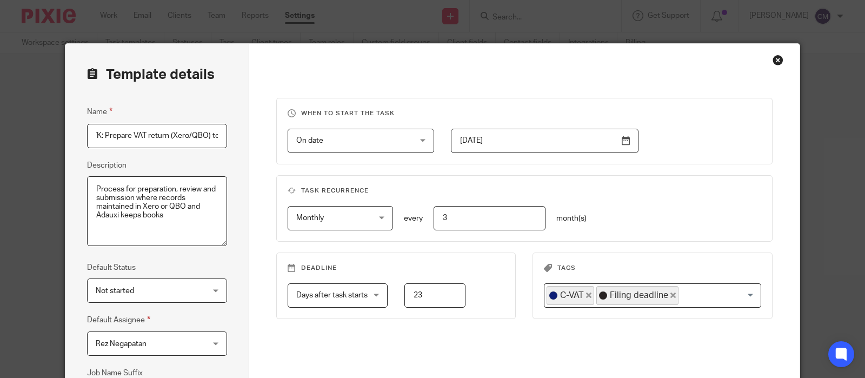
scroll to position [68, 0]
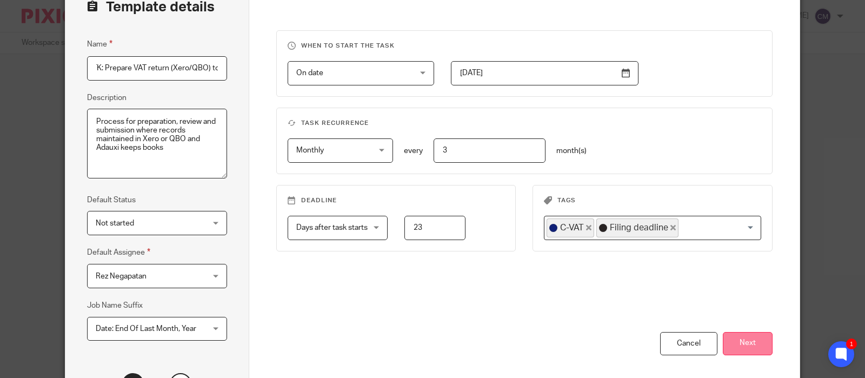
click at [744, 347] on button "Next" at bounding box center [748, 343] width 50 height 23
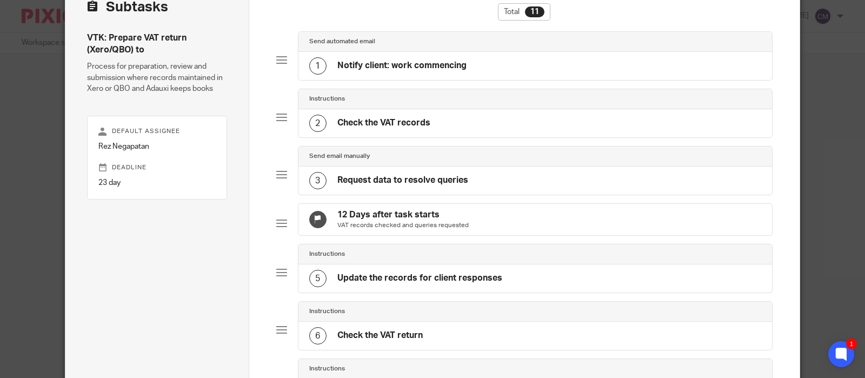
click at [431, 45] on div "Send automated email" at bounding box center [535, 41] width 453 height 9
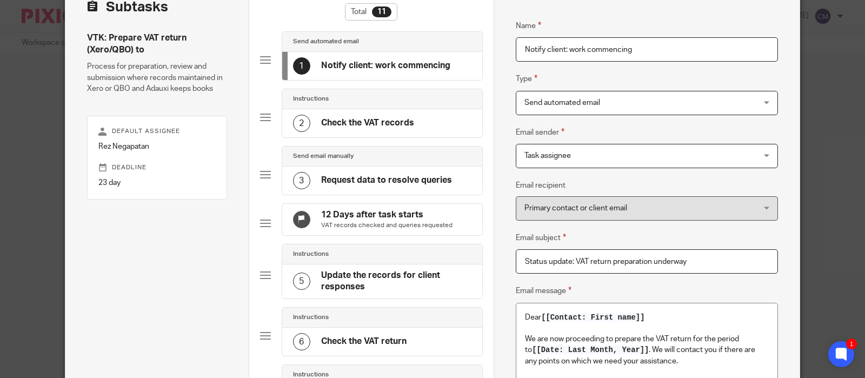
click at [378, 112] on div "2 Check the VAT records" at bounding box center [382, 123] width 201 height 28
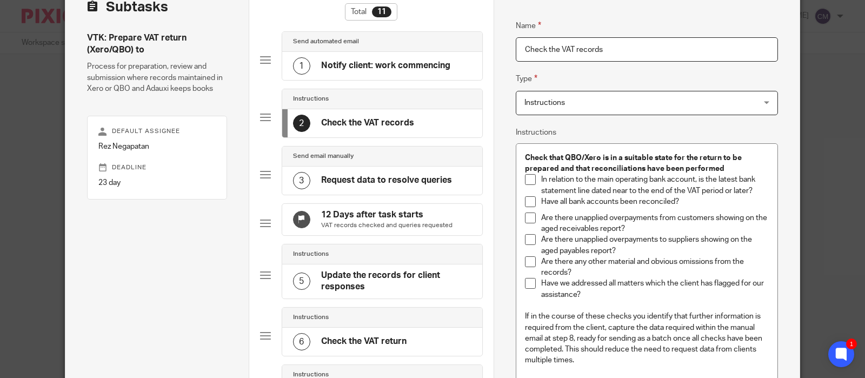
scroll to position [135, 0]
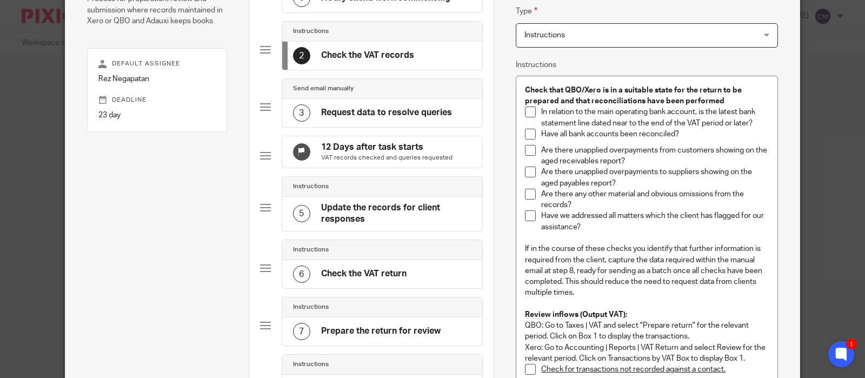
click at [415, 285] on div "6 Check the VAT return" at bounding box center [382, 274] width 201 height 28
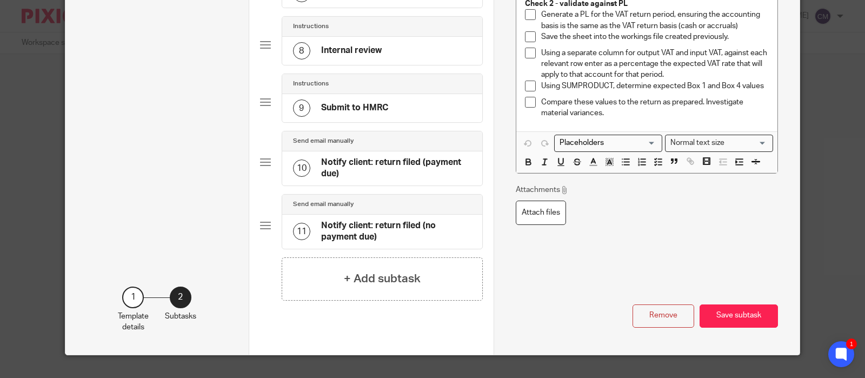
scroll to position [405, 0]
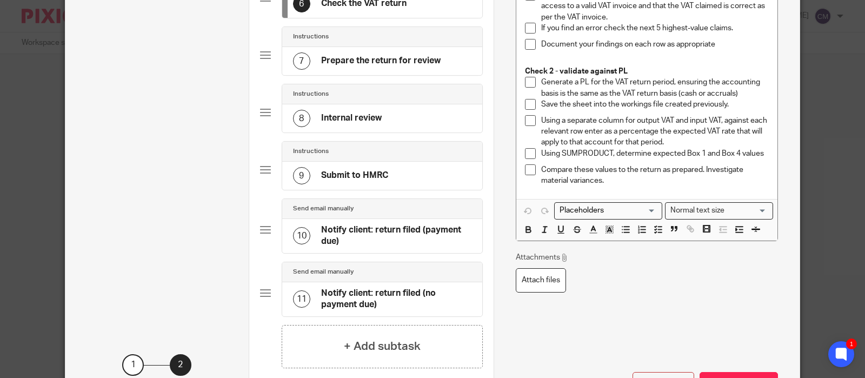
click at [343, 75] on div "7 Prepare the return for review" at bounding box center [382, 61] width 201 height 28
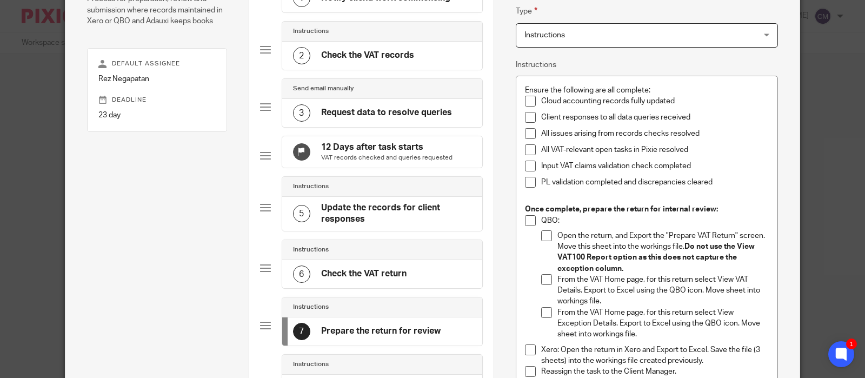
scroll to position [203, 0]
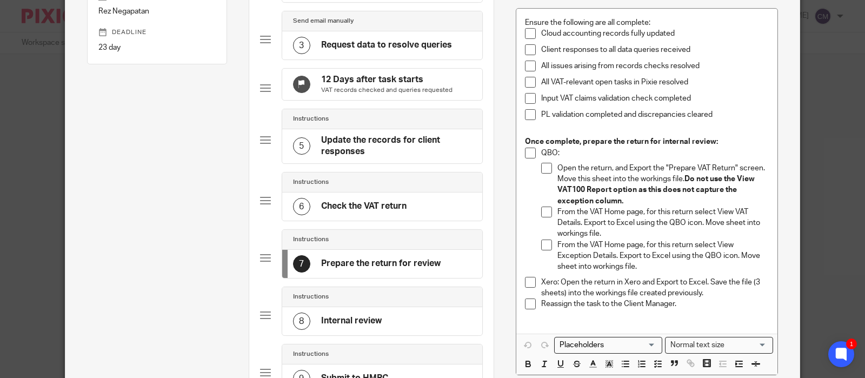
click at [404, 301] on div "Instructions" at bounding box center [382, 296] width 179 height 9
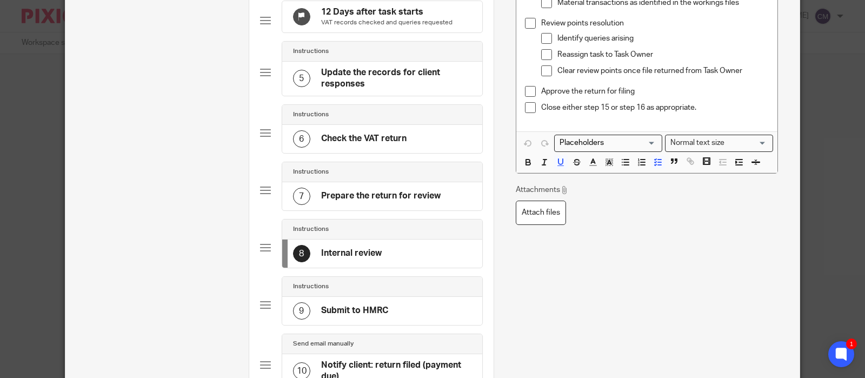
scroll to position [338, 0]
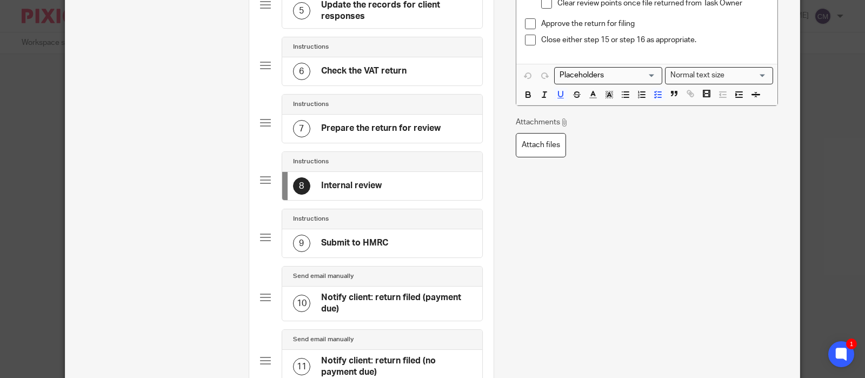
click at [405, 229] on div "Instructions" at bounding box center [382, 219] width 201 height 20
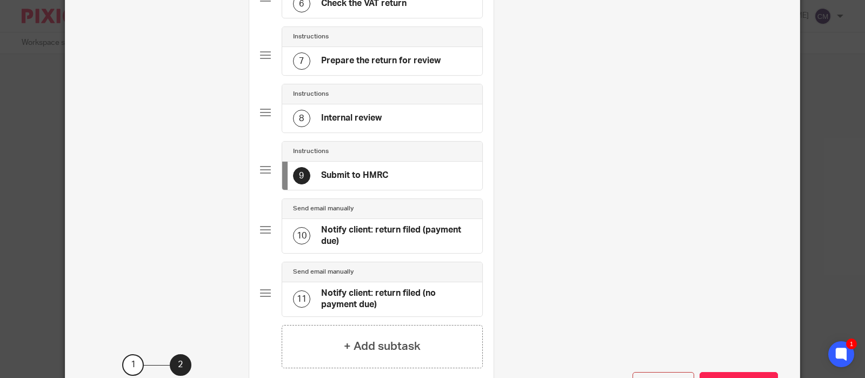
scroll to position [473, 0]
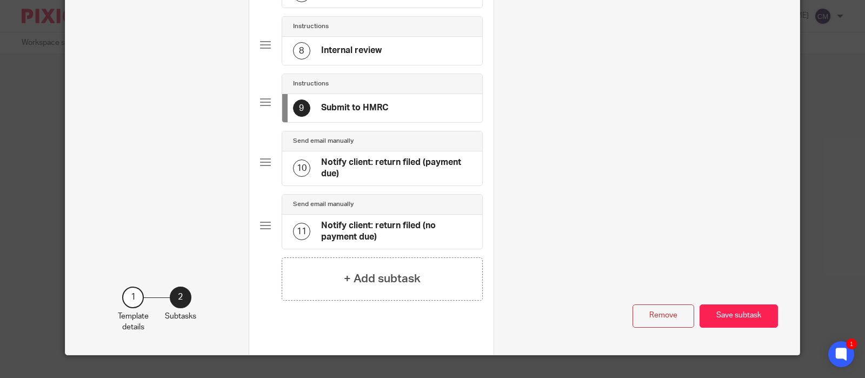
click at [394, 167] on h4 "Notify client: return filed (payment due)" at bounding box center [396, 168] width 151 height 23
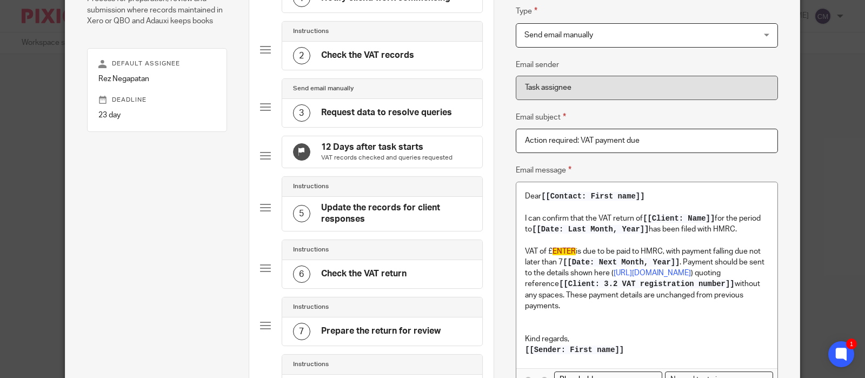
scroll to position [68, 0]
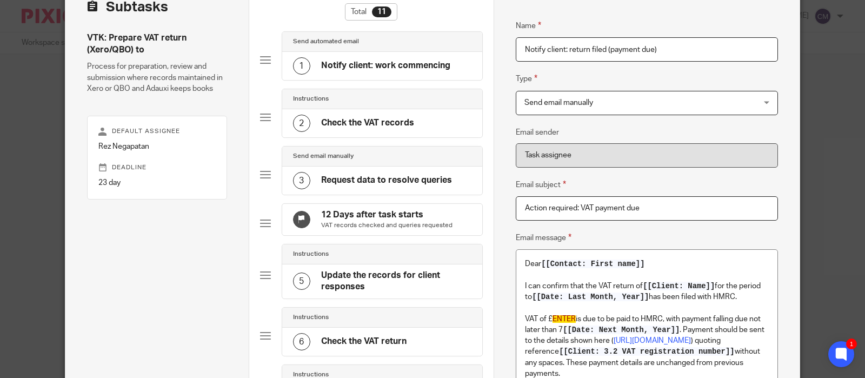
click at [388, 223] on p "VAT records checked and queries requested" at bounding box center [386, 225] width 131 height 9
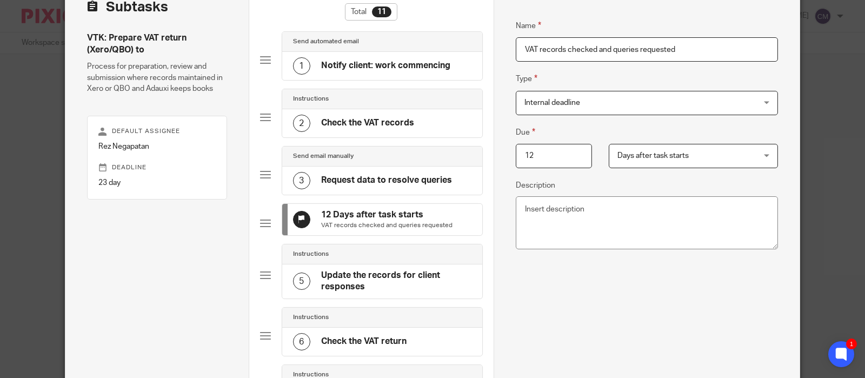
click at [438, 264] on div "Instructions" at bounding box center [382, 254] width 201 height 20
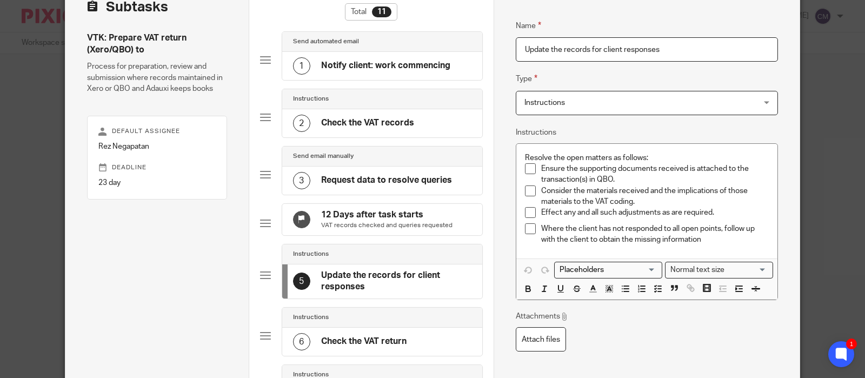
scroll to position [0, 0]
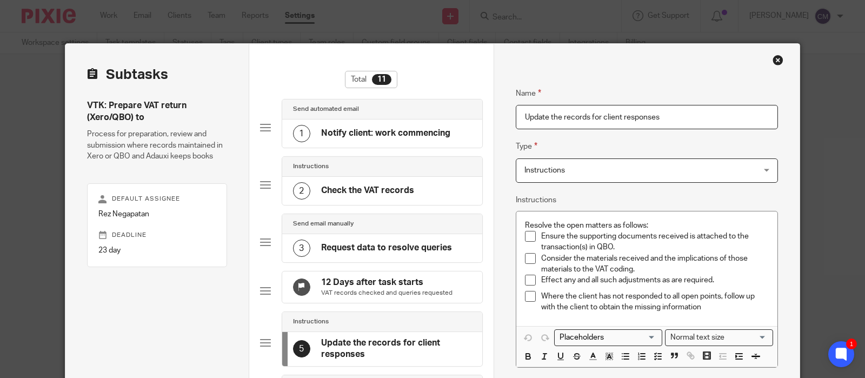
click at [345, 170] on div "Instructions" at bounding box center [382, 166] width 179 height 9
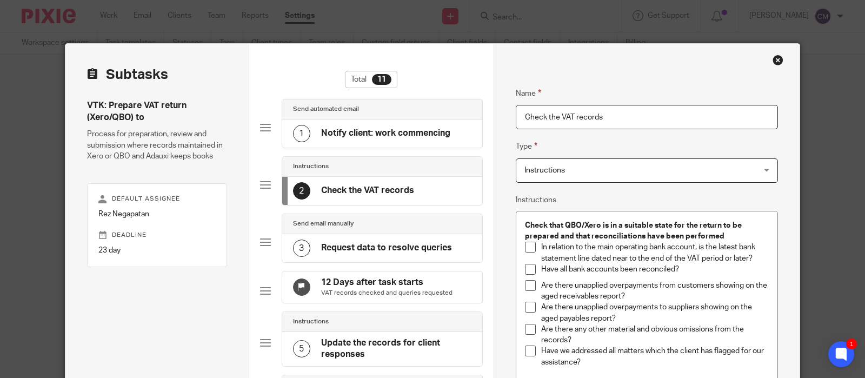
scroll to position [68, 0]
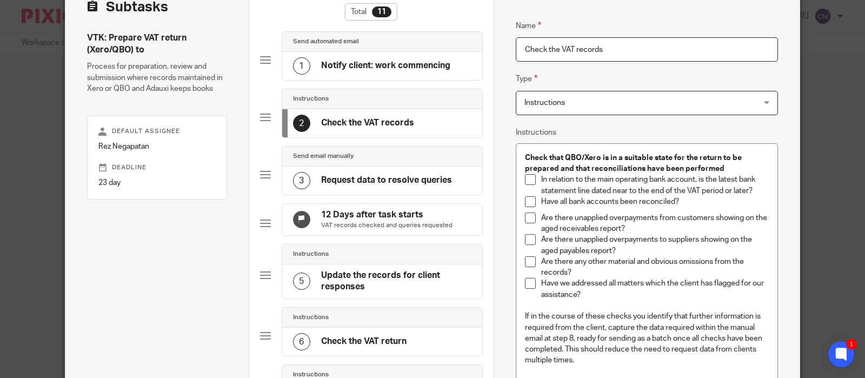
click at [368, 172] on div "3 Request data to resolve queries" at bounding box center [372, 180] width 159 height 17
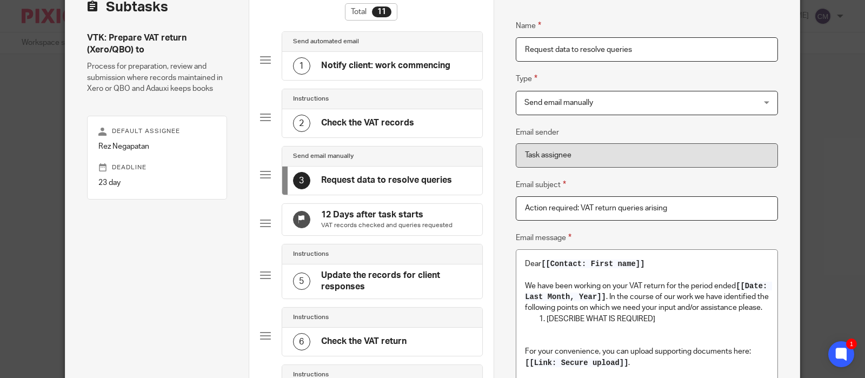
click at [386, 272] on div "5 Update the records for client responses" at bounding box center [382, 281] width 201 height 34
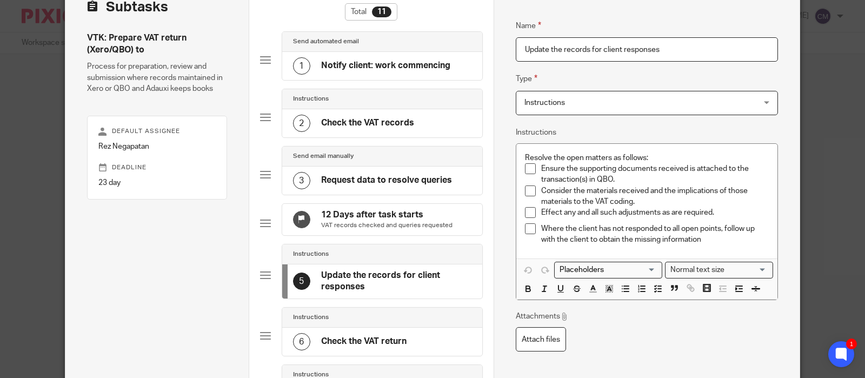
scroll to position [135, 0]
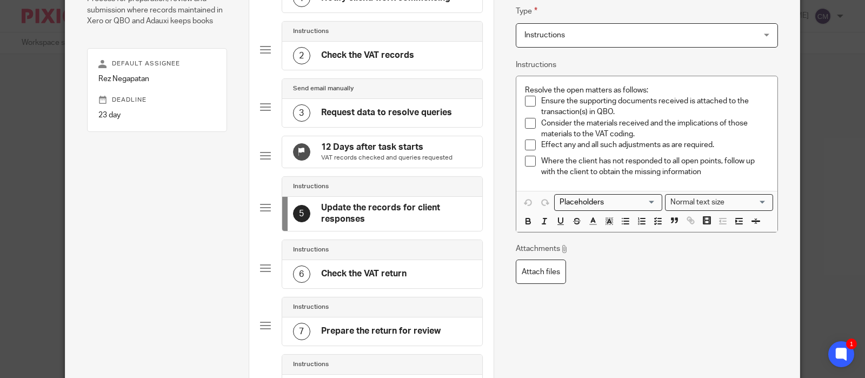
click at [349, 254] on div "Instructions" at bounding box center [382, 249] width 179 height 9
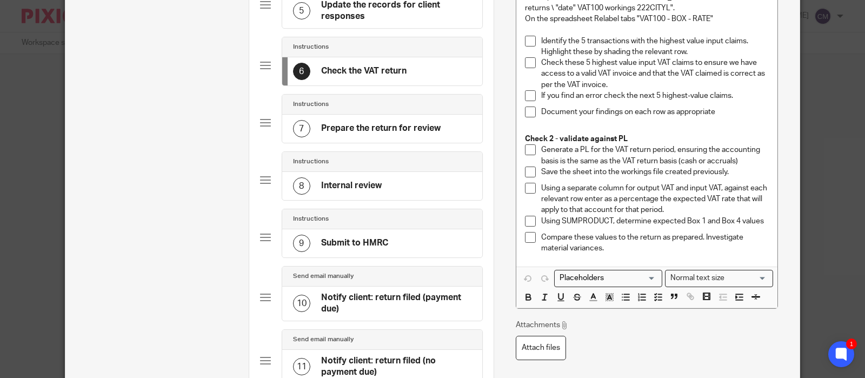
scroll to position [405, 0]
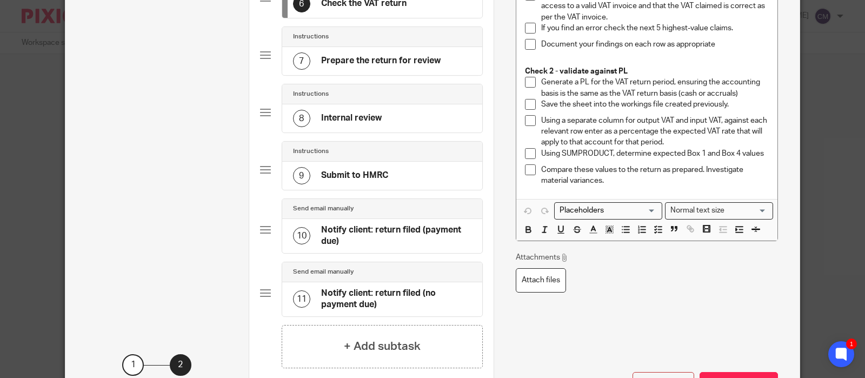
click at [384, 213] on div "Send email manually" at bounding box center [382, 208] width 179 height 9
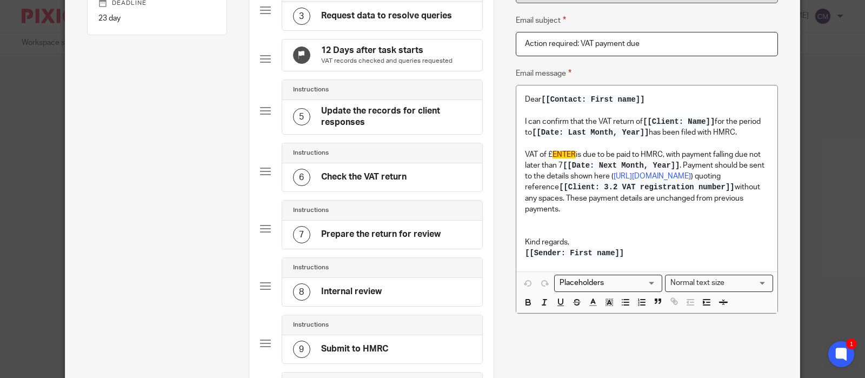
scroll to position [164, 0]
